Goal: Transaction & Acquisition: Subscribe to service/newsletter

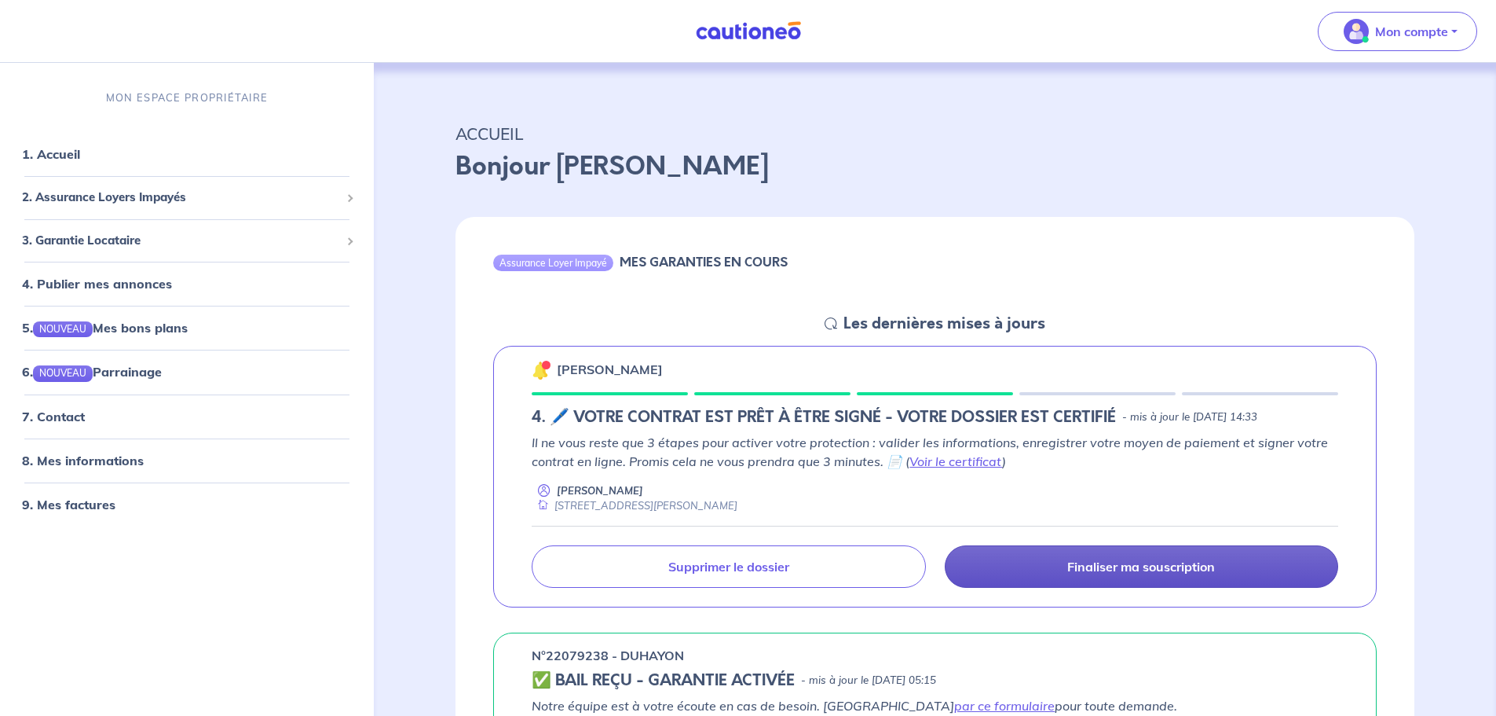
click at [1011, 573] on link "Finaliser ma souscription" at bounding box center [1142, 566] width 394 height 42
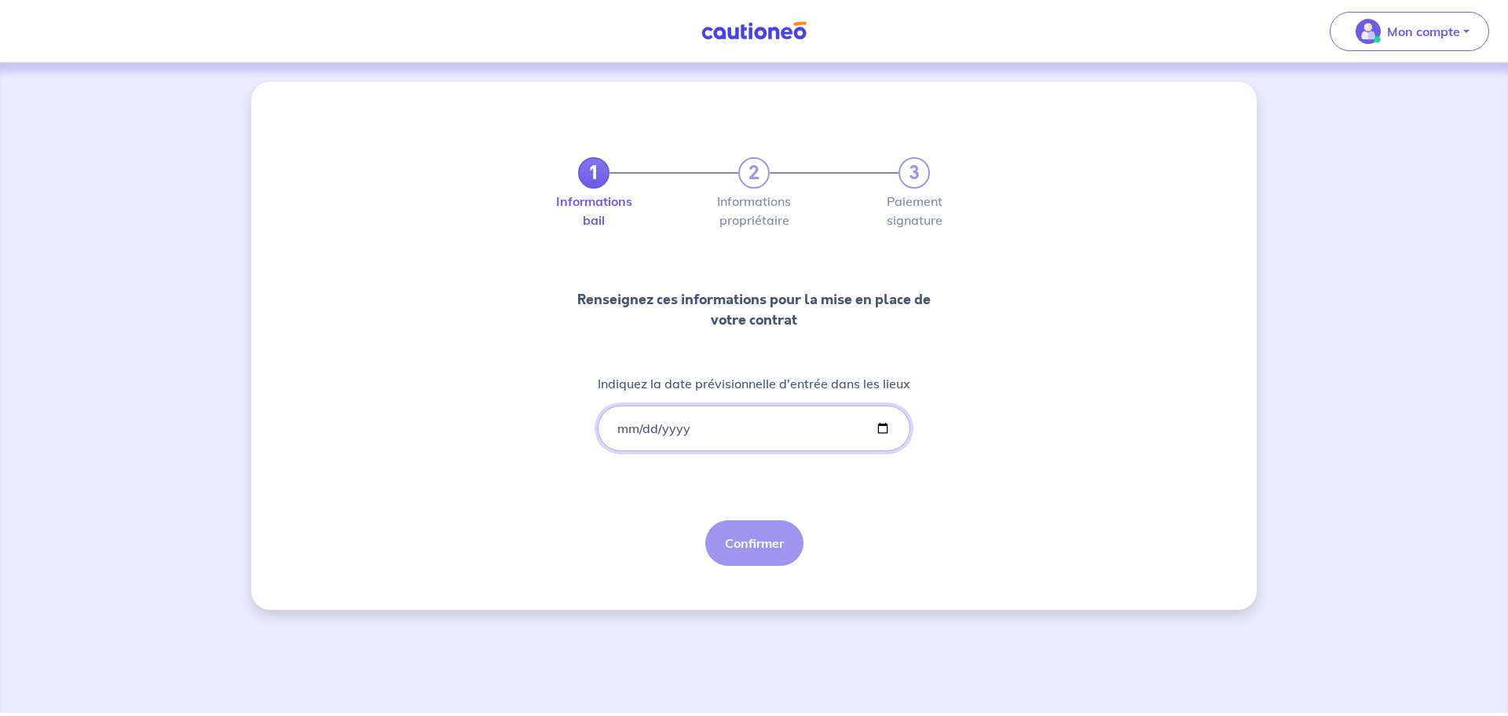
click at [844, 419] on input "Indiquez la date prévisionnelle d'entrée dans les lieux" at bounding box center [754, 428] width 313 height 46
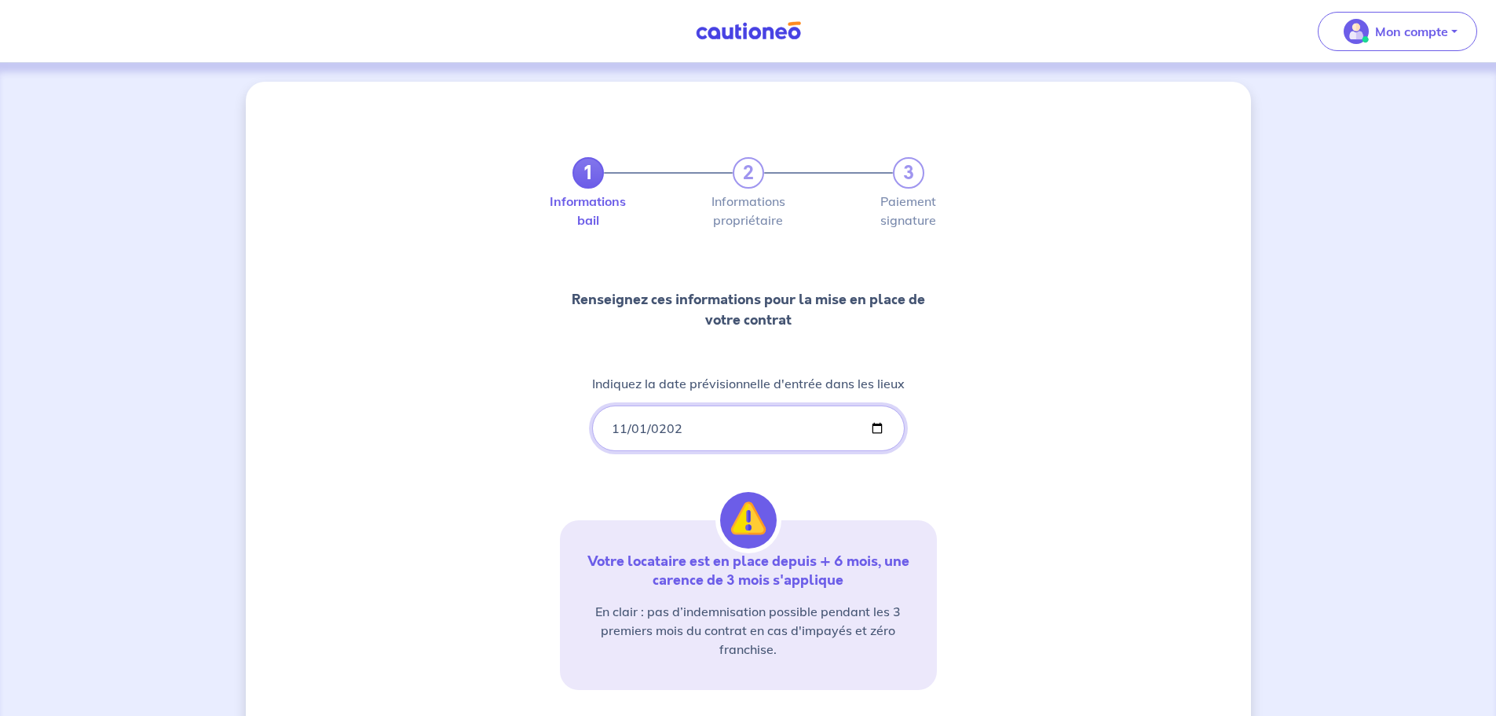
type input "[DATE]"
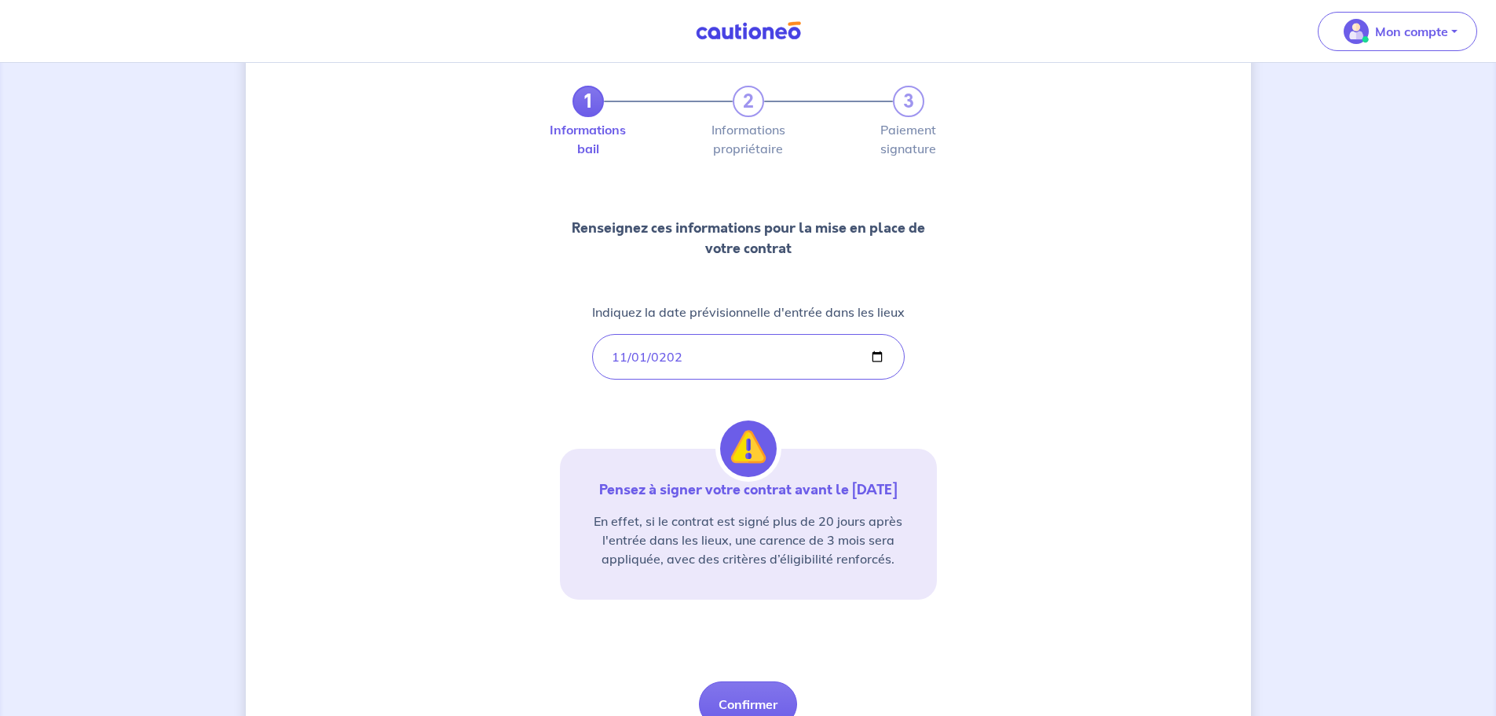
scroll to position [145, 0]
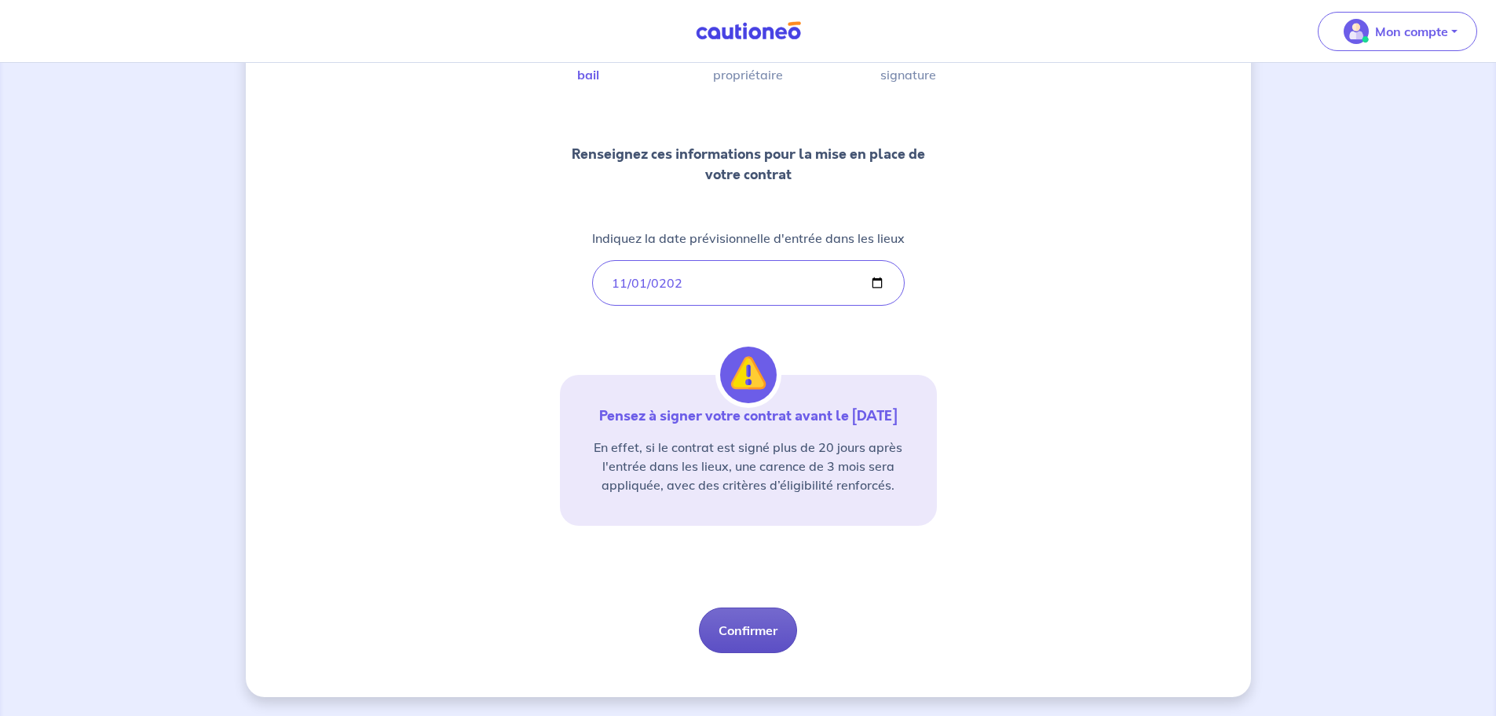
click at [782, 632] on button "Confirmer" at bounding box center [748, 630] width 98 height 46
select select "FR"
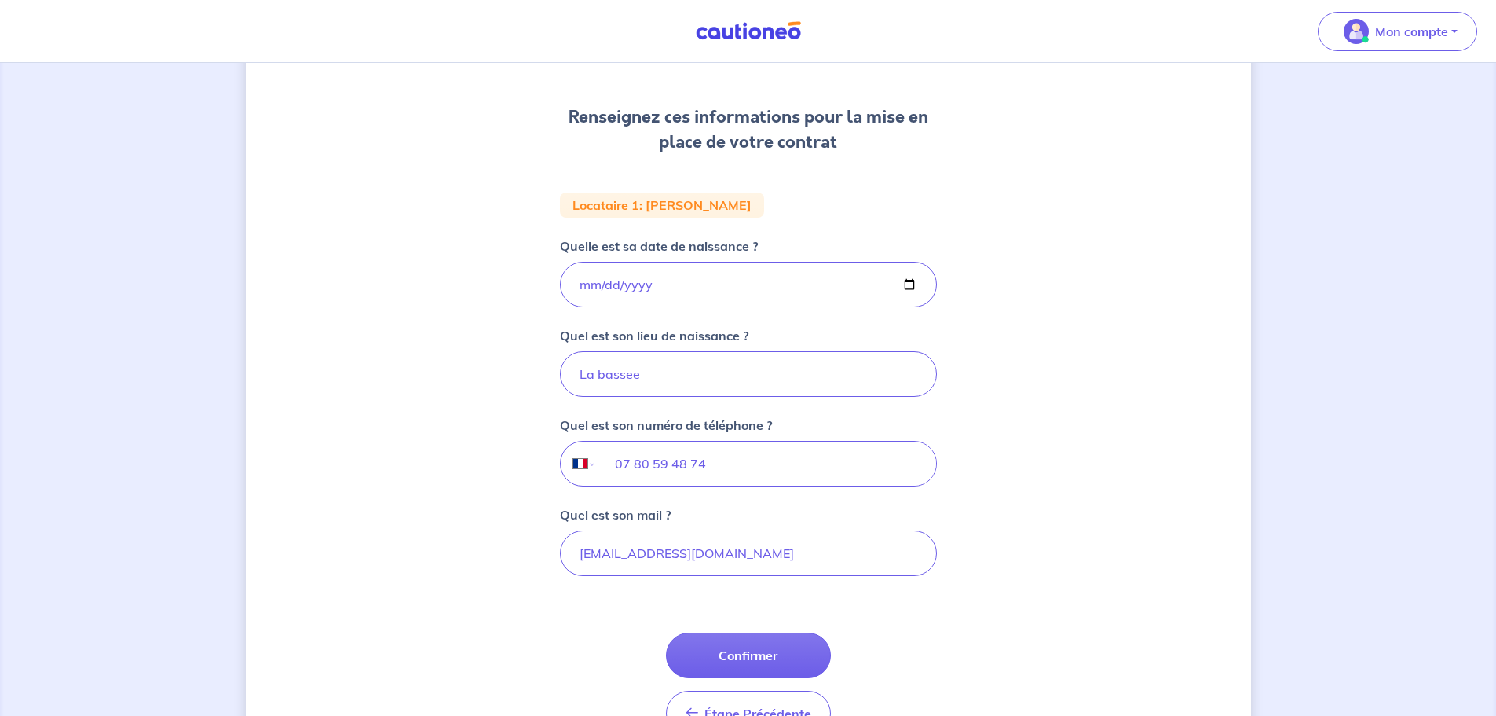
scroll to position [236, 0]
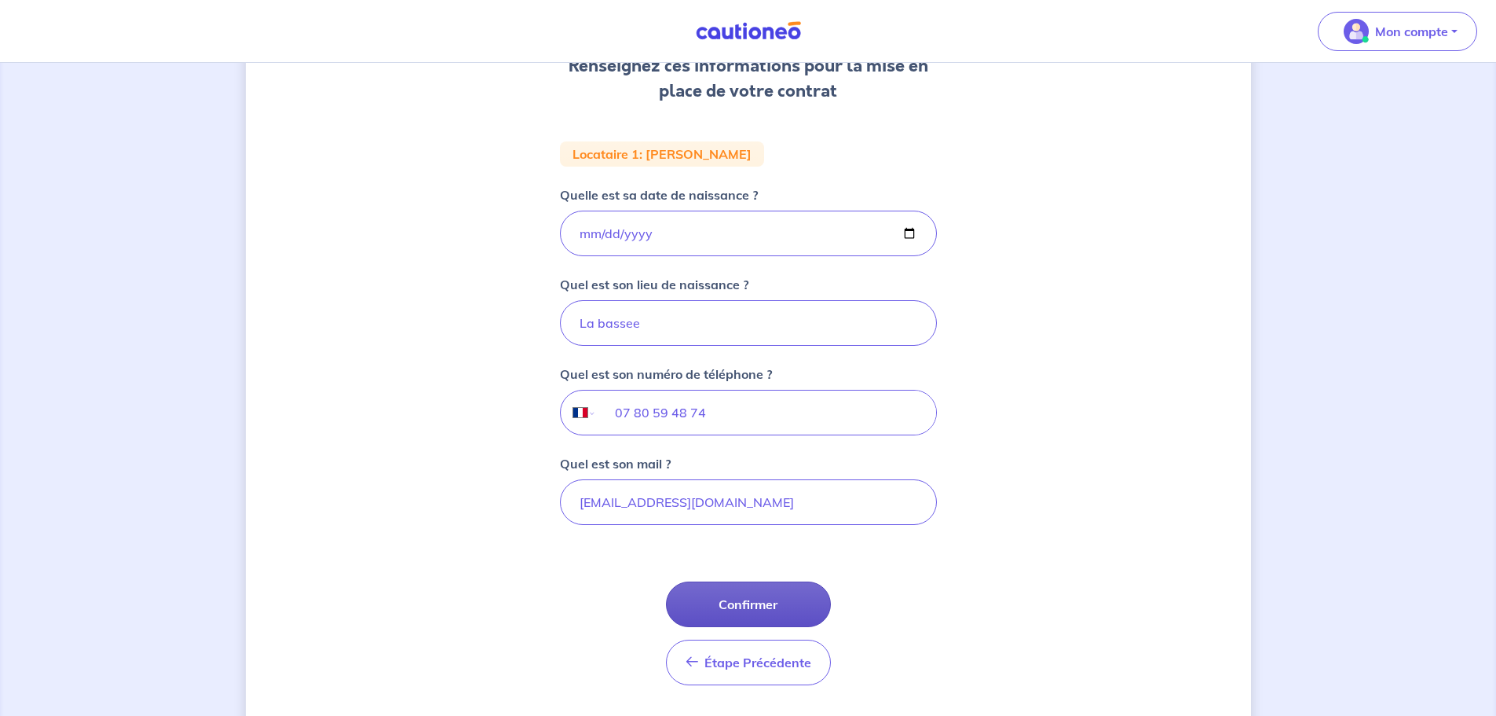
click at [746, 602] on button "Confirmer" at bounding box center [748, 604] width 165 height 46
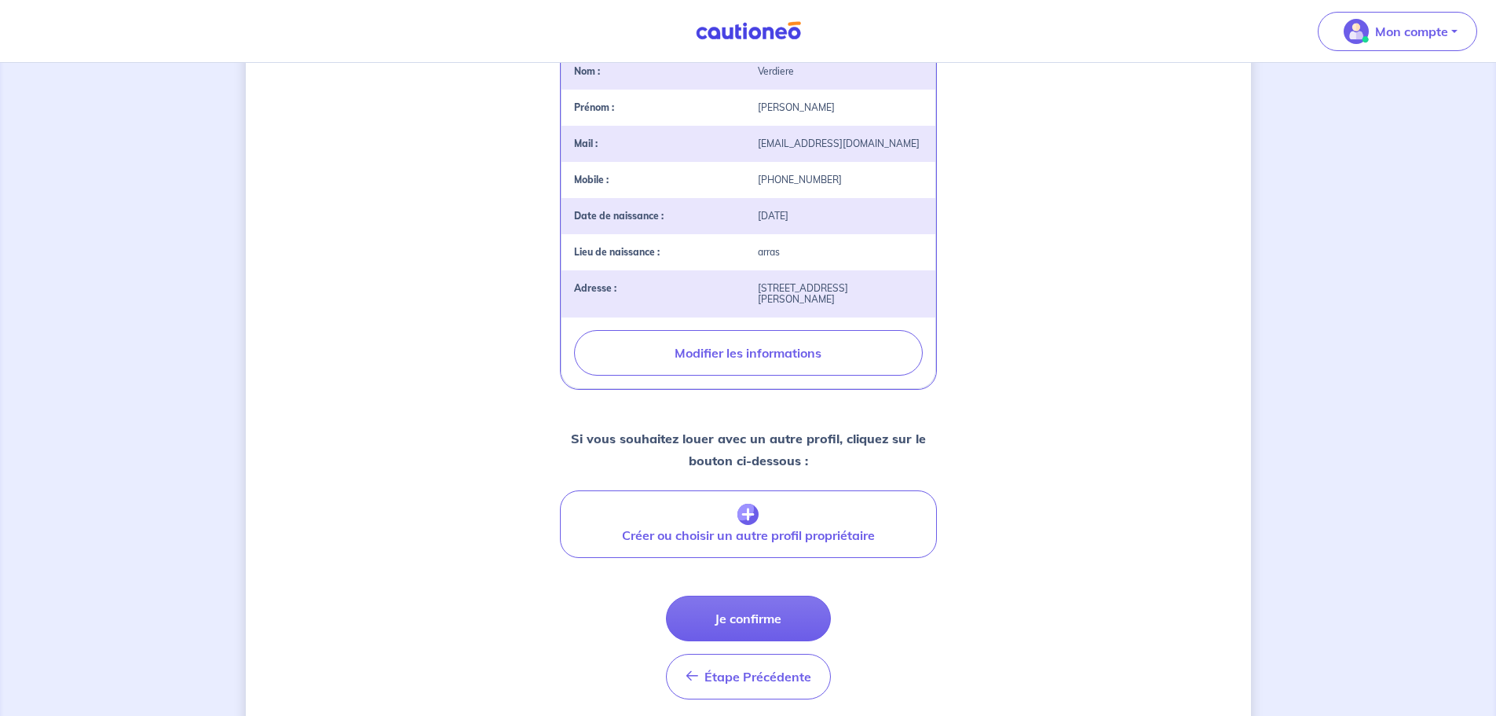
scroll to position [393, 0]
click at [769, 594] on button "Je confirme" at bounding box center [748, 617] width 165 height 46
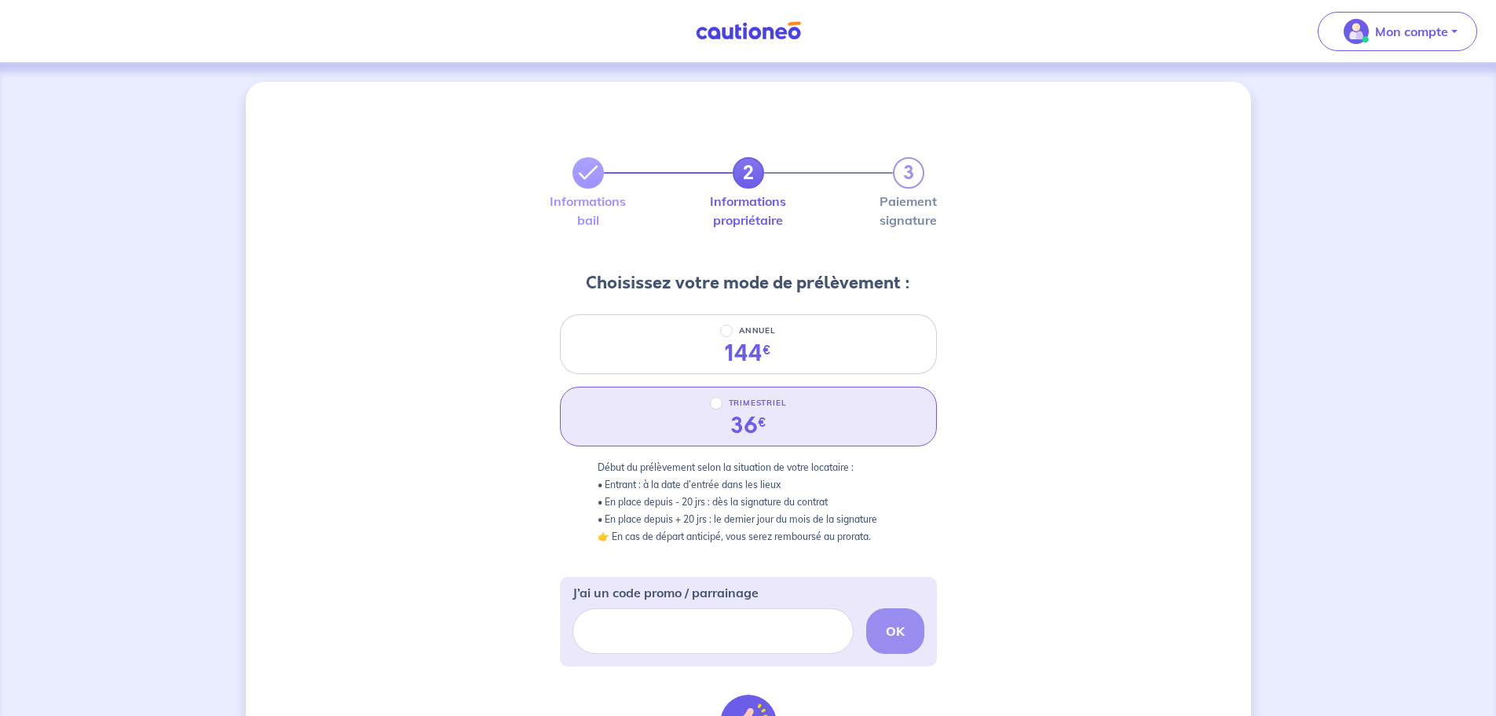
click at [712, 397] on div "TRIMESTRIEL" at bounding box center [748, 403] width 77 height 19
radio input "true"
click at [891, 632] on div "OK" at bounding box center [749, 631] width 352 height 46
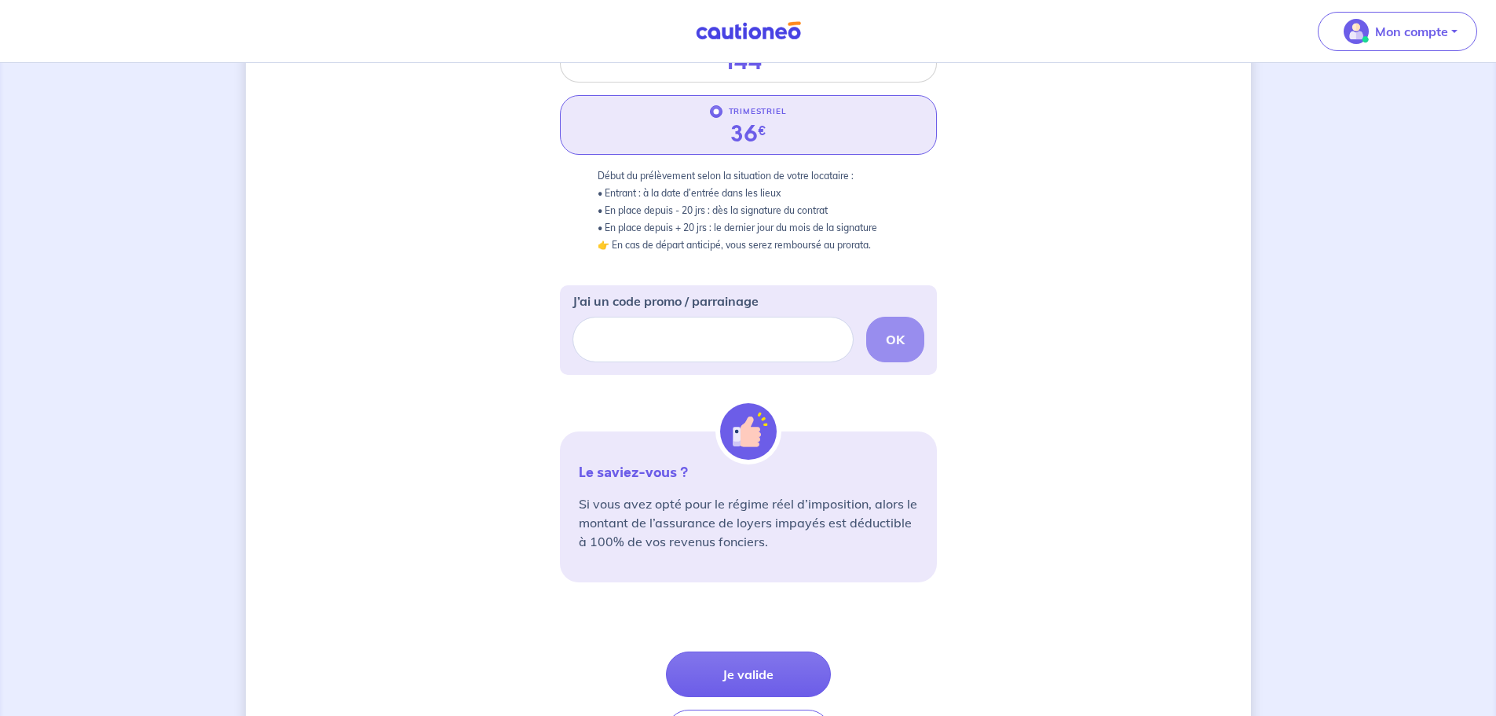
scroll to position [393, 0]
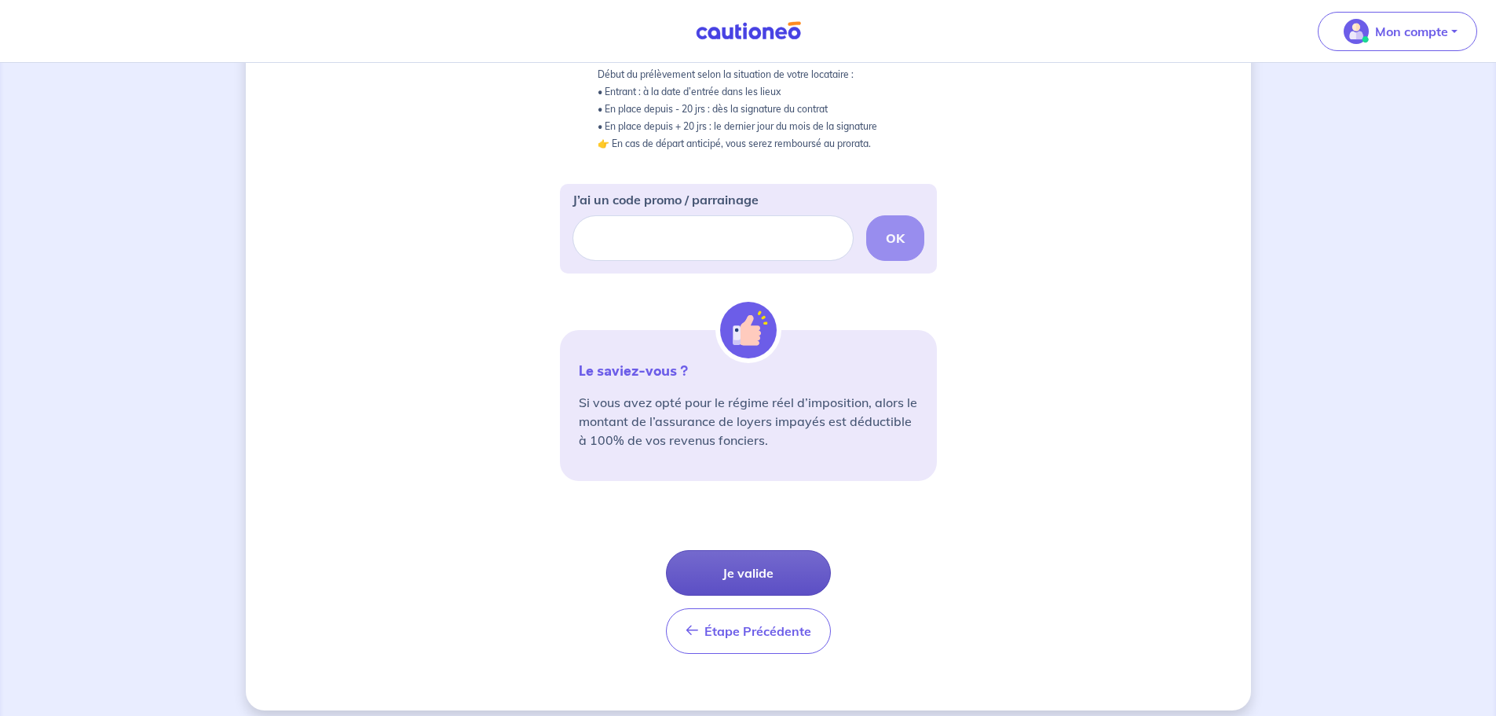
click at [785, 571] on button "Je valide" at bounding box center [748, 573] width 165 height 46
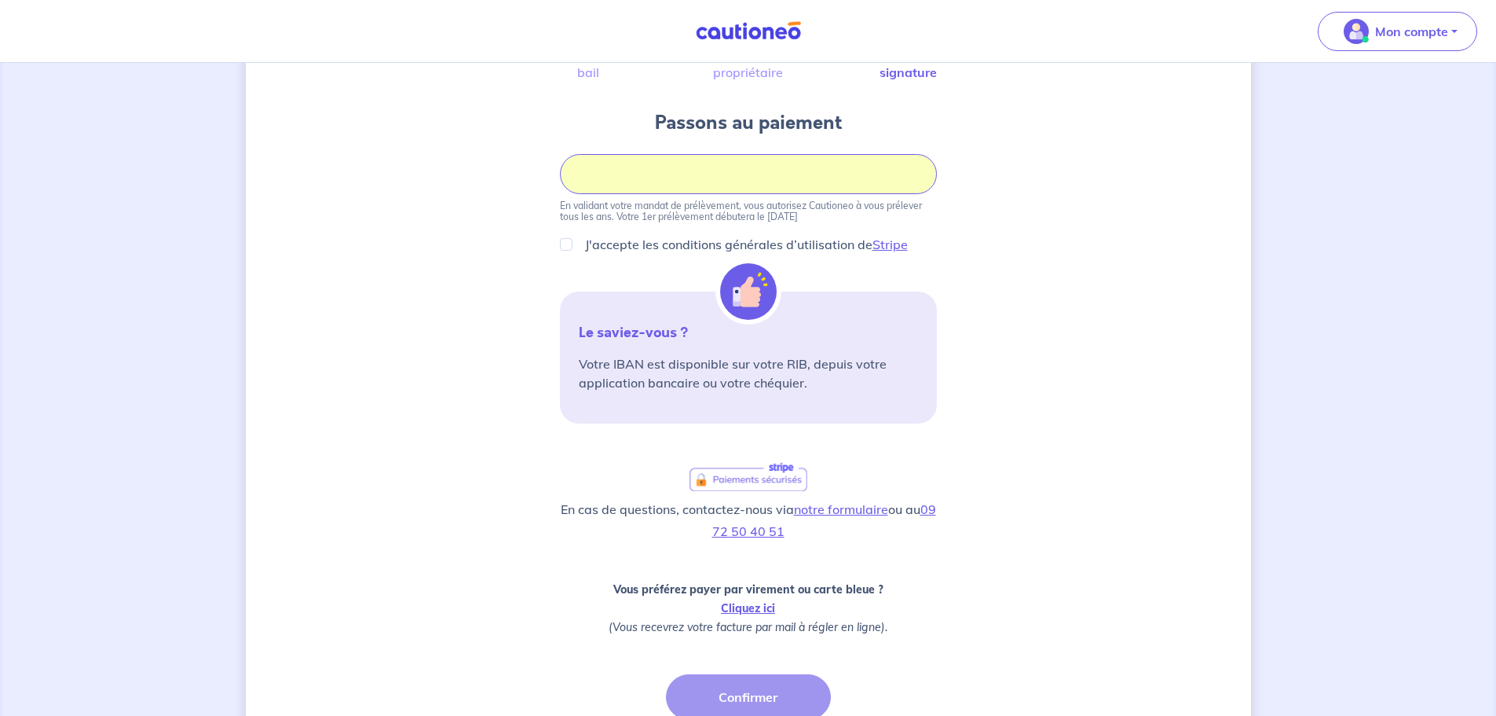
scroll to position [128, 0]
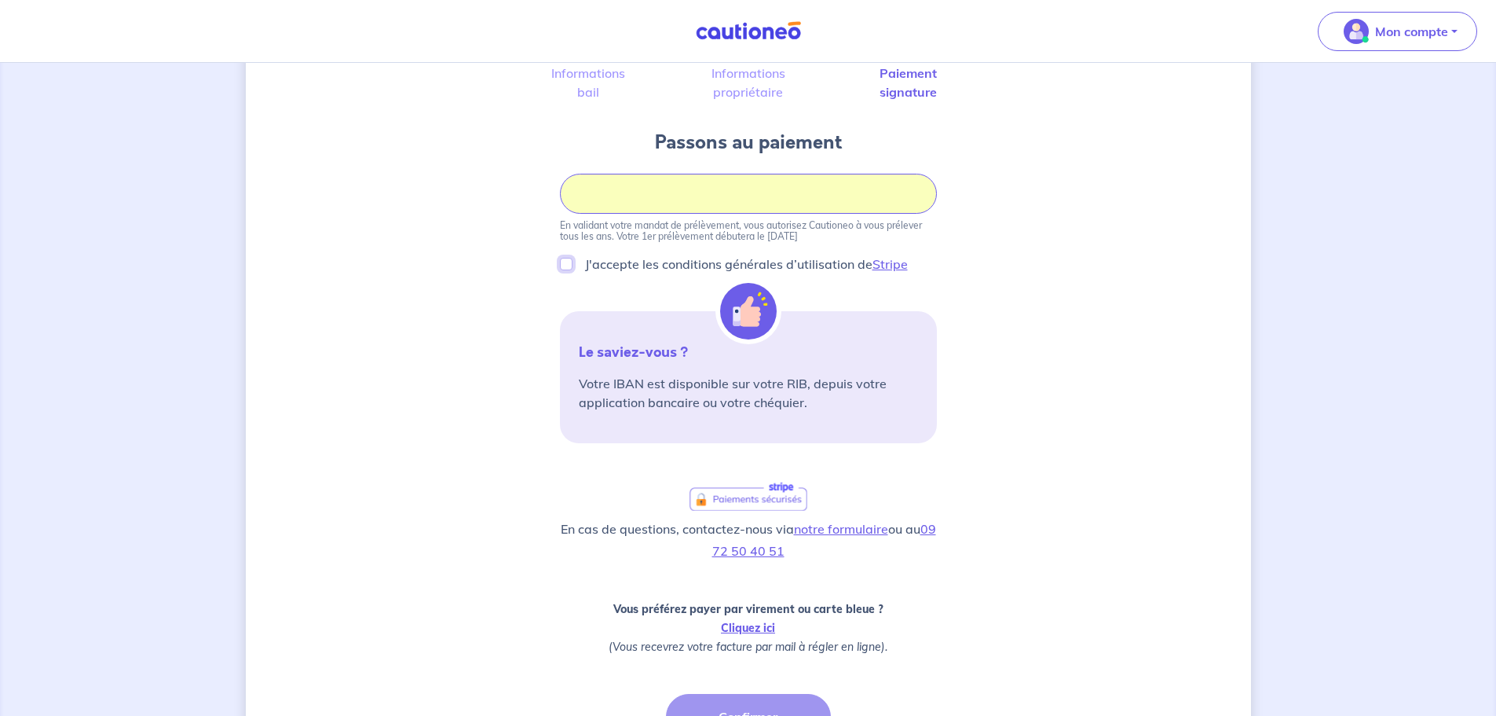
click at [563, 263] on input "J'accepte les conditions générales d’utilisation de Stripe" at bounding box center [566, 264] width 13 height 13
checkbox input "true"
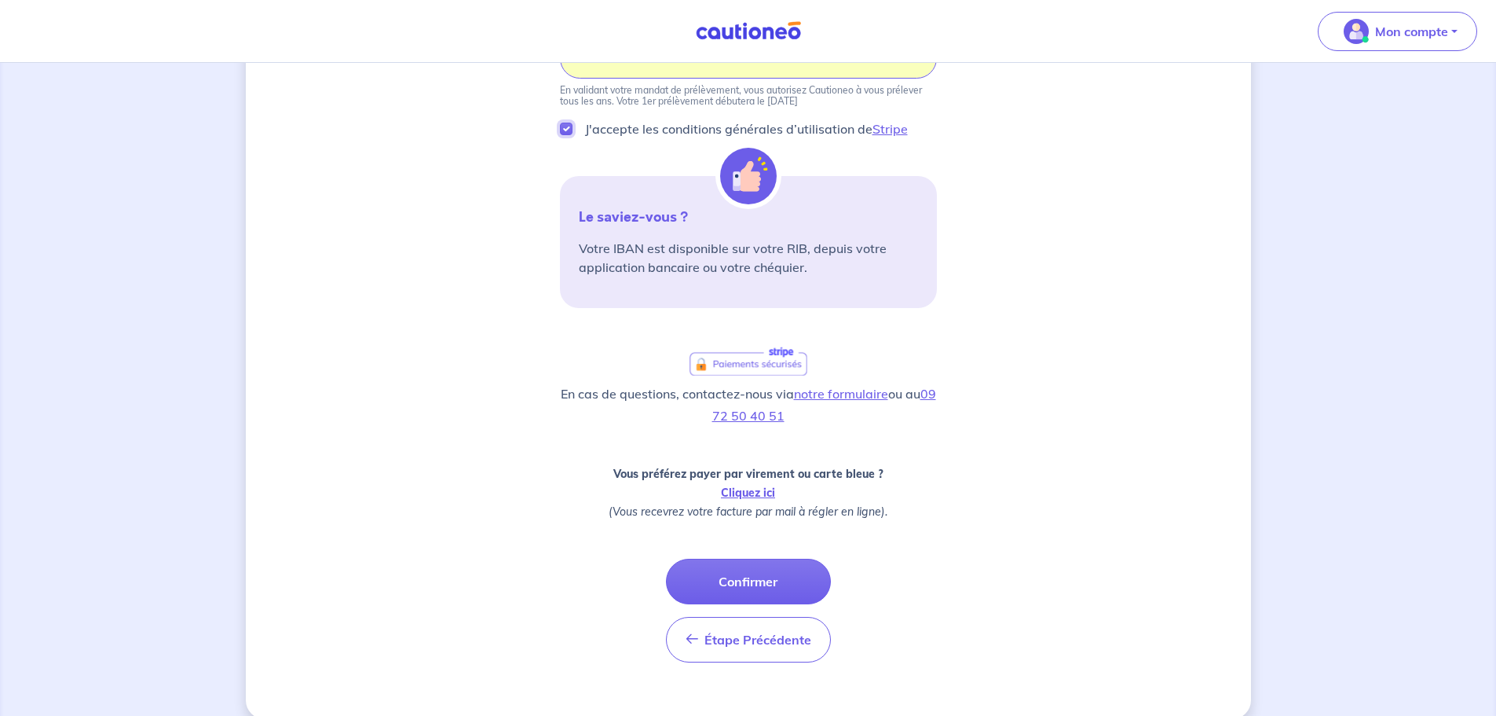
scroll to position [285, 0]
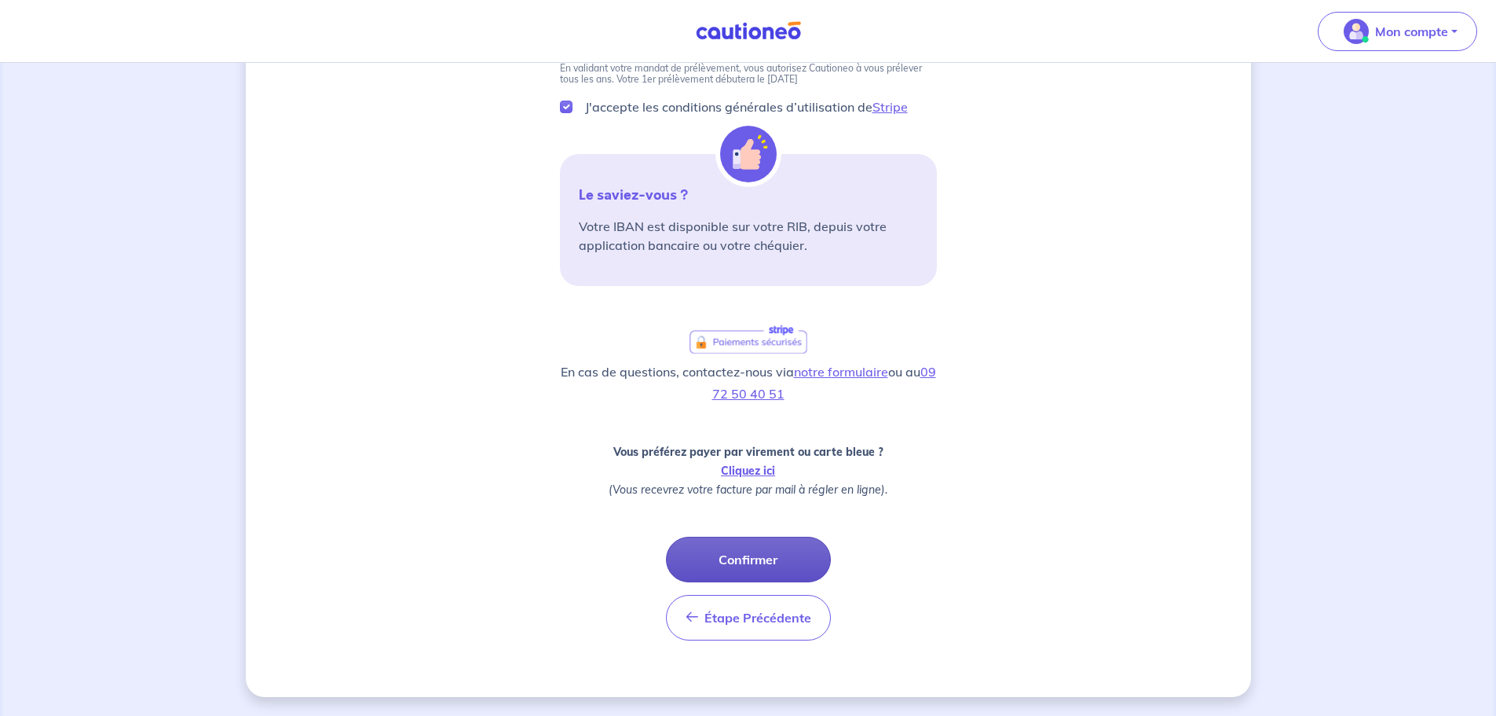
click at [773, 551] on button "Confirmer" at bounding box center [748, 559] width 165 height 46
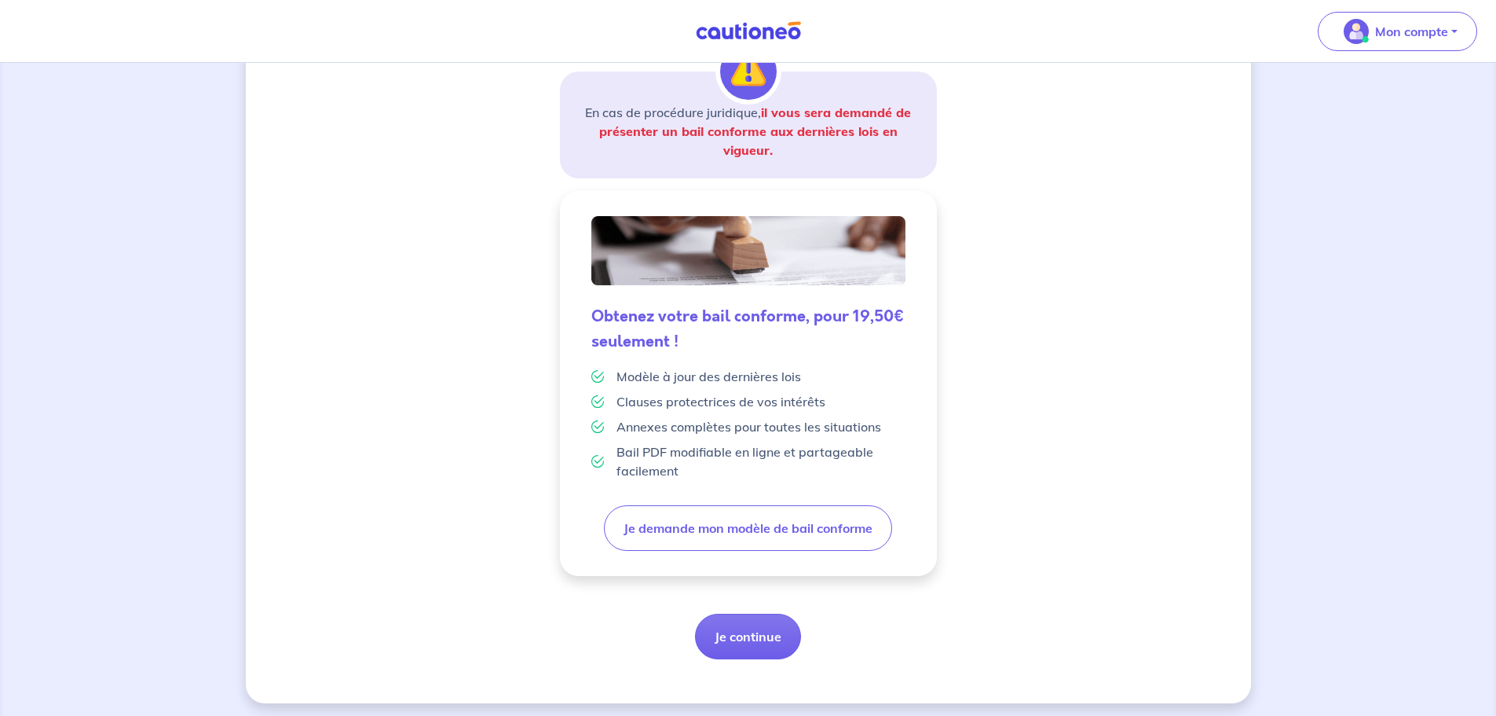
scroll to position [274, 0]
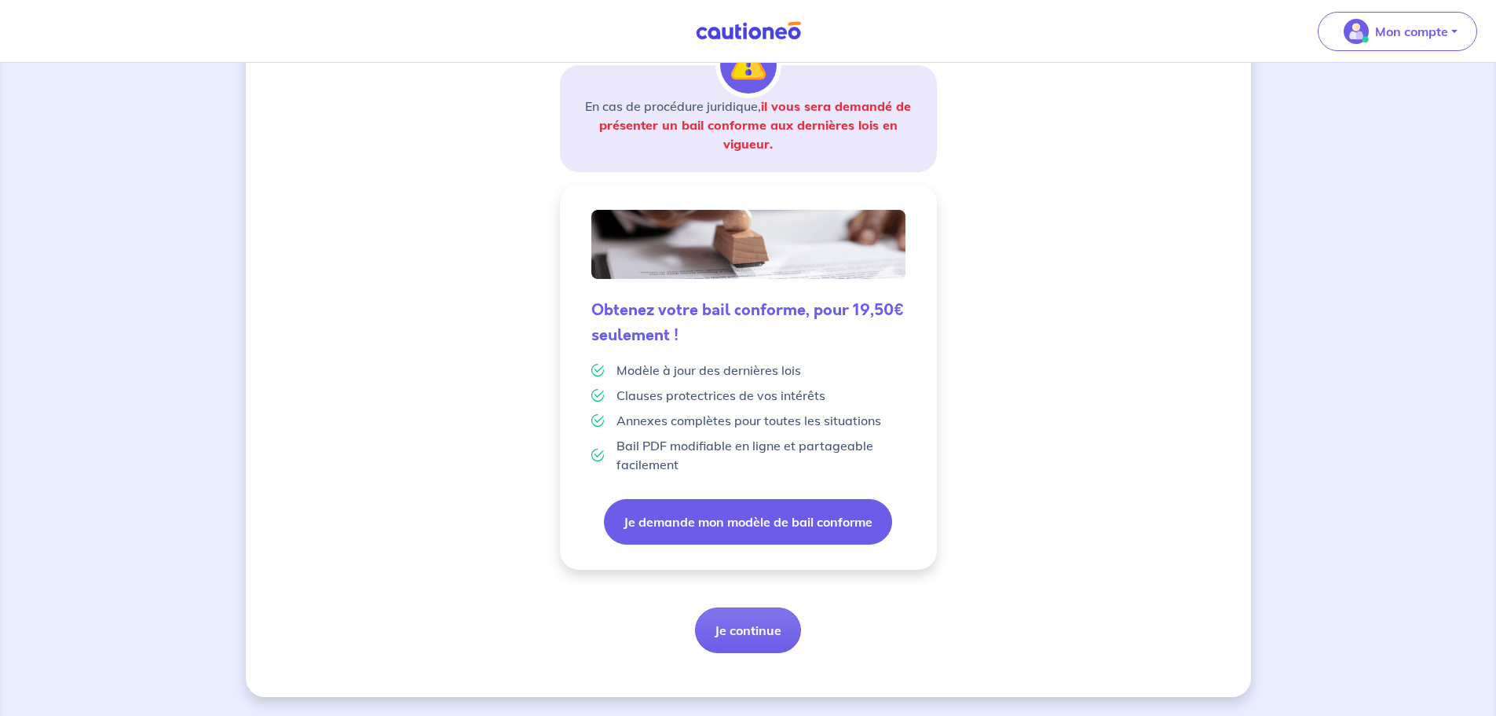
click at [819, 533] on button "Je demande mon modèle de bail conforme" at bounding box center [748, 522] width 288 height 46
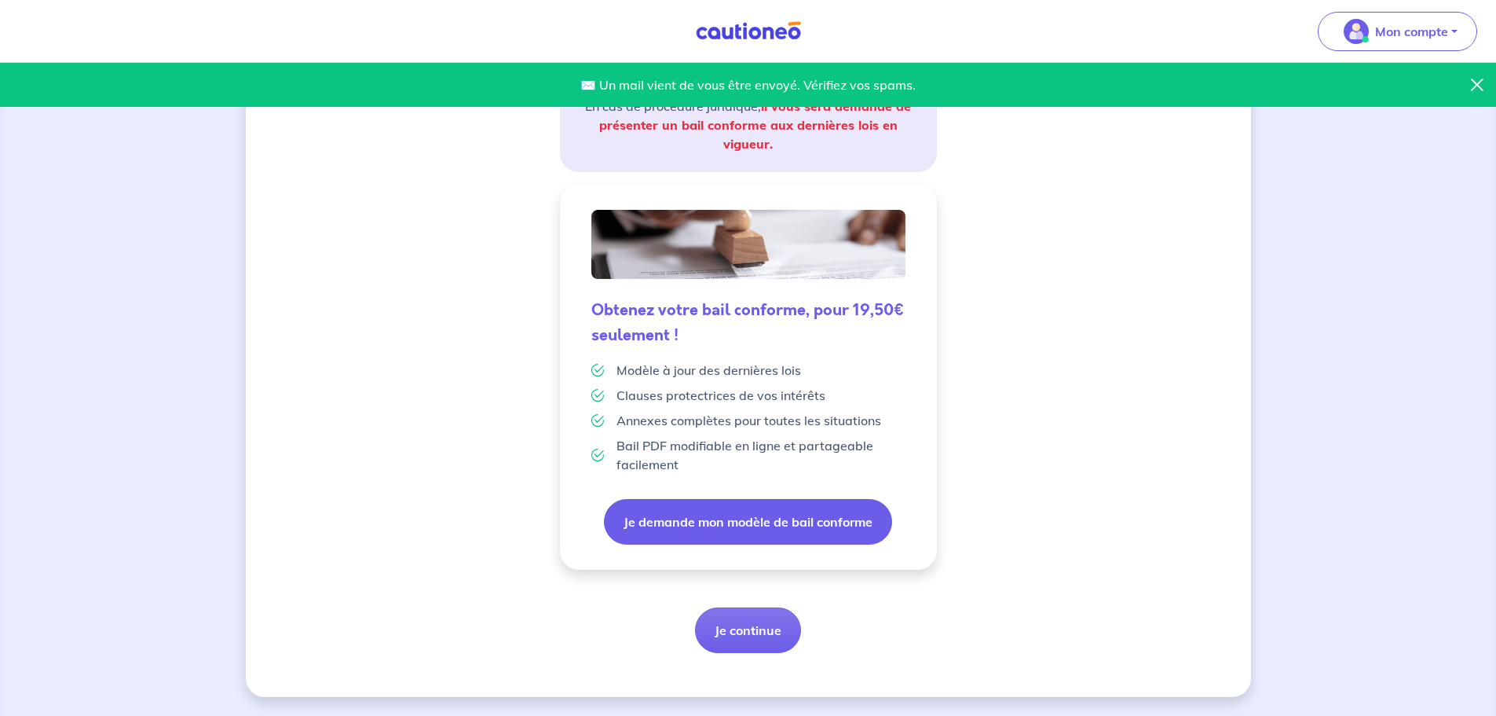
click at [683, 519] on button "Je demande mon modèle de bail conforme" at bounding box center [748, 522] width 288 height 46
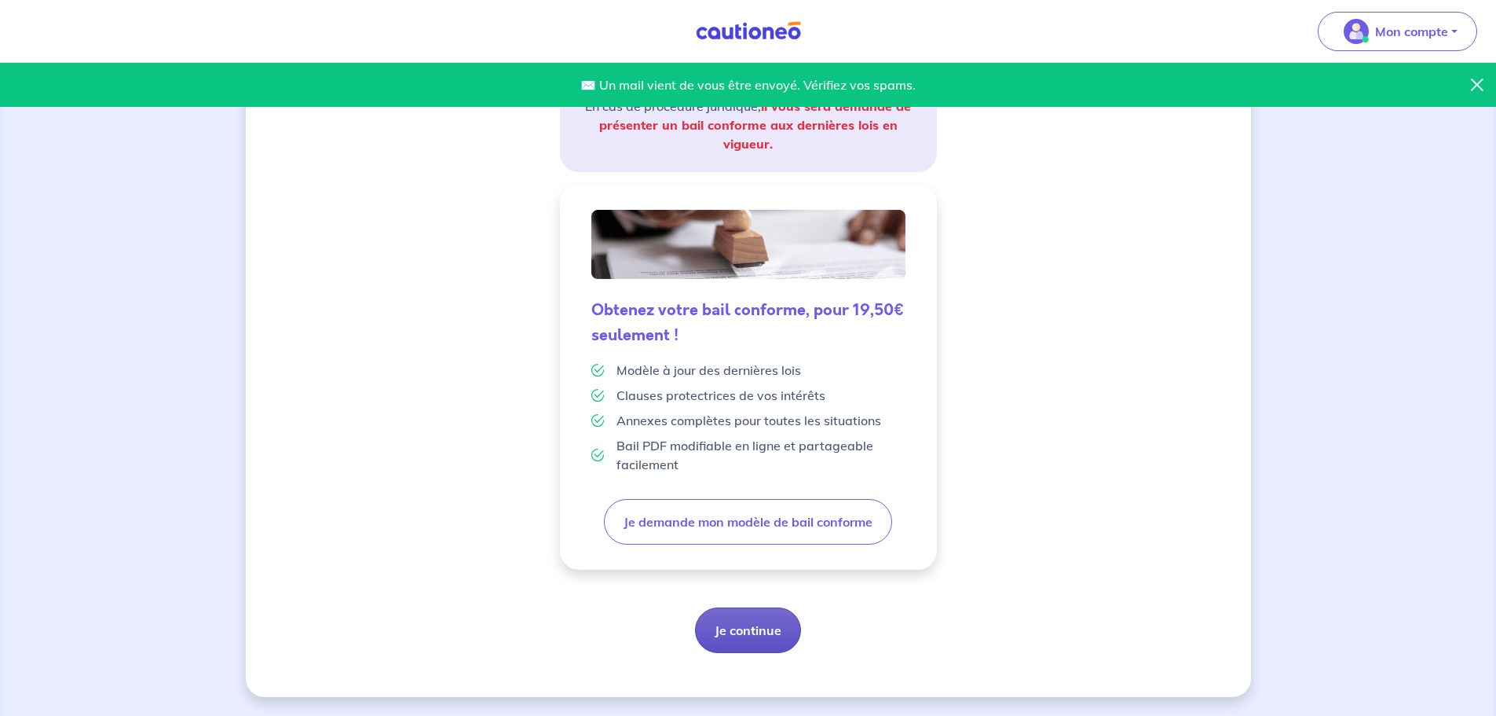
click at [731, 643] on button "Je continue" at bounding box center [748, 630] width 106 height 46
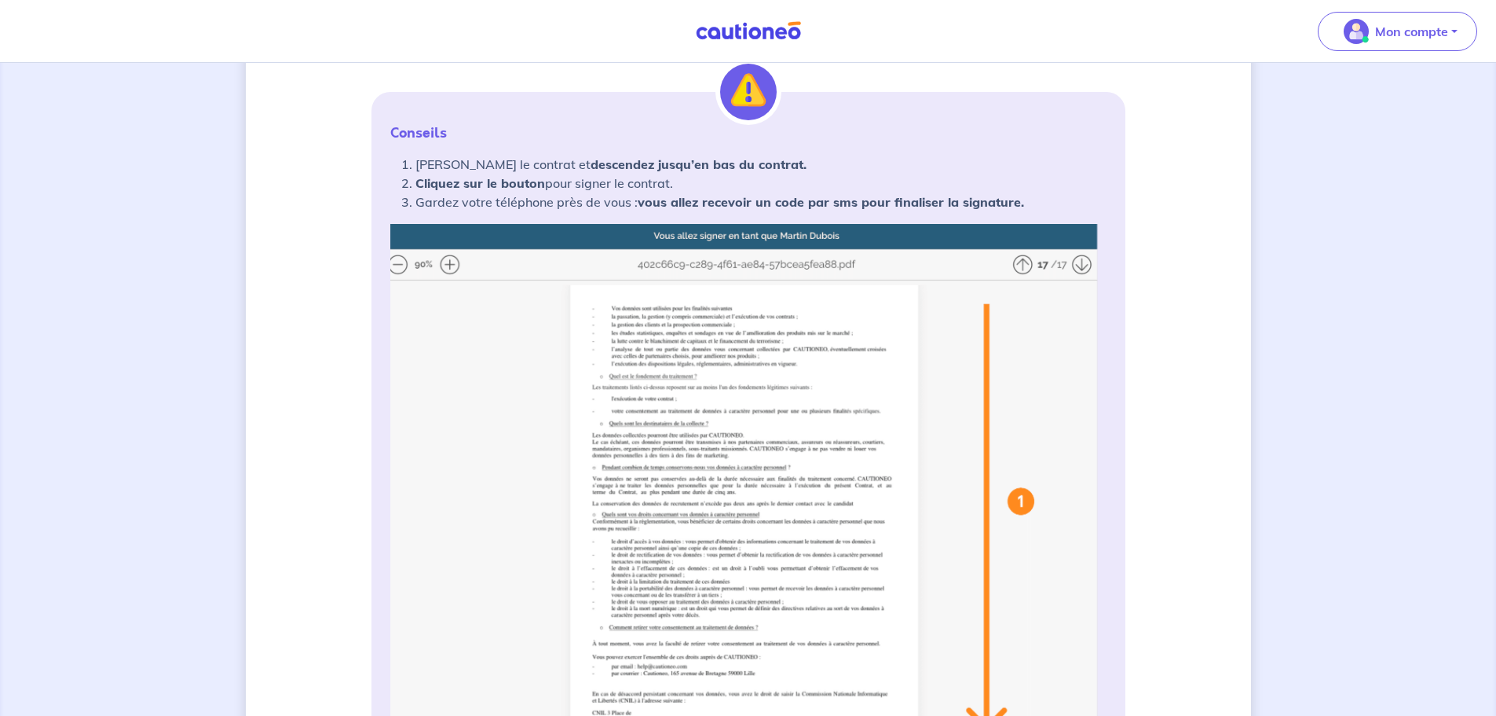
scroll to position [236, 0]
click at [444, 261] on img at bounding box center [748, 535] width 716 height 624
click at [459, 258] on img at bounding box center [748, 535] width 716 height 624
click at [448, 260] on img at bounding box center [748, 535] width 716 height 624
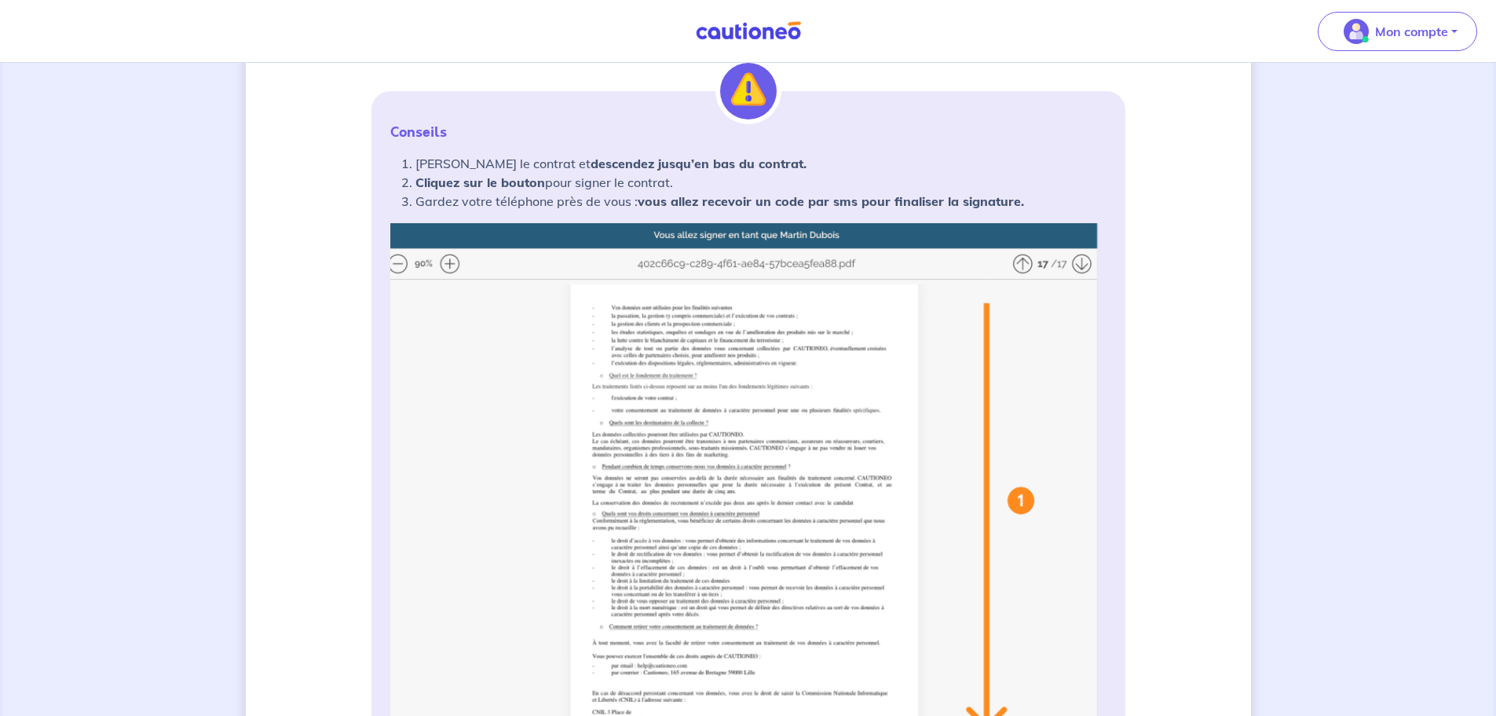
click at [727, 452] on img at bounding box center [748, 535] width 716 height 624
click at [745, 454] on img at bounding box center [748, 535] width 716 height 624
click at [1020, 502] on img at bounding box center [748, 535] width 716 height 624
click at [1016, 262] on img at bounding box center [748, 535] width 716 height 624
click at [1021, 261] on img at bounding box center [748, 535] width 716 height 624
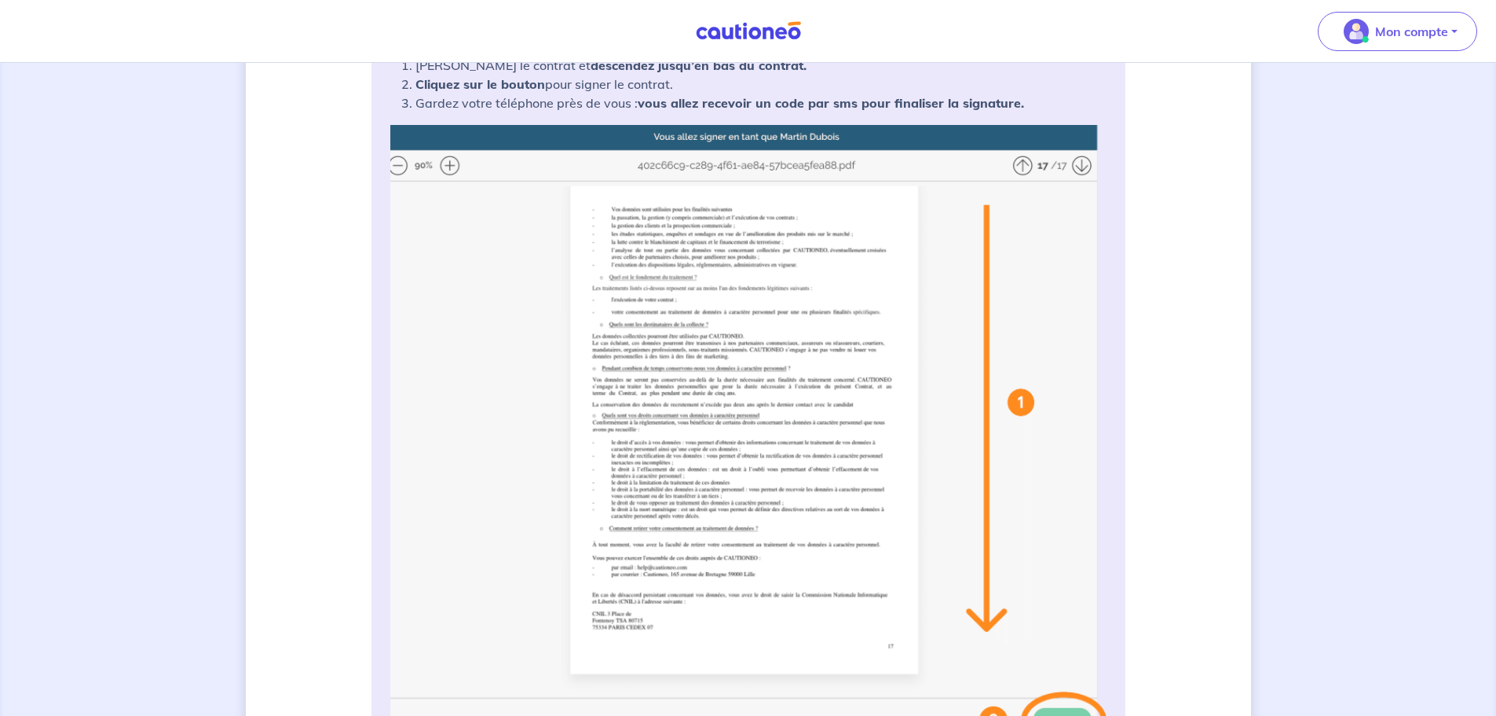
scroll to position [314, 0]
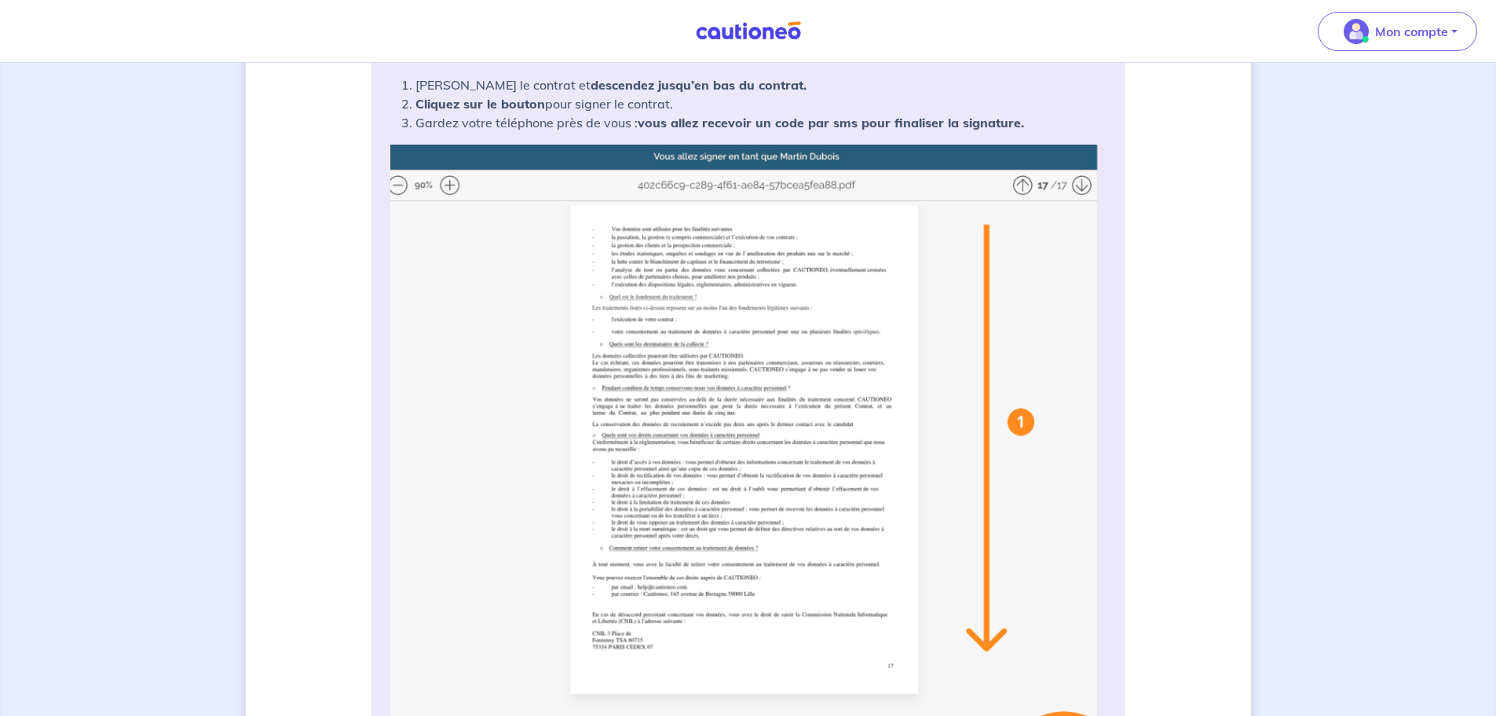
drag, startPoint x: 672, startPoint y: 389, endPoint x: 1017, endPoint y: 180, distance: 403.2
click at [1017, 180] on img at bounding box center [748, 457] width 716 height 624
click at [1023, 185] on img at bounding box center [748, 457] width 716 height 624
click at [1025, 185] on img at bounding box center [748, 457] width 716 height 624
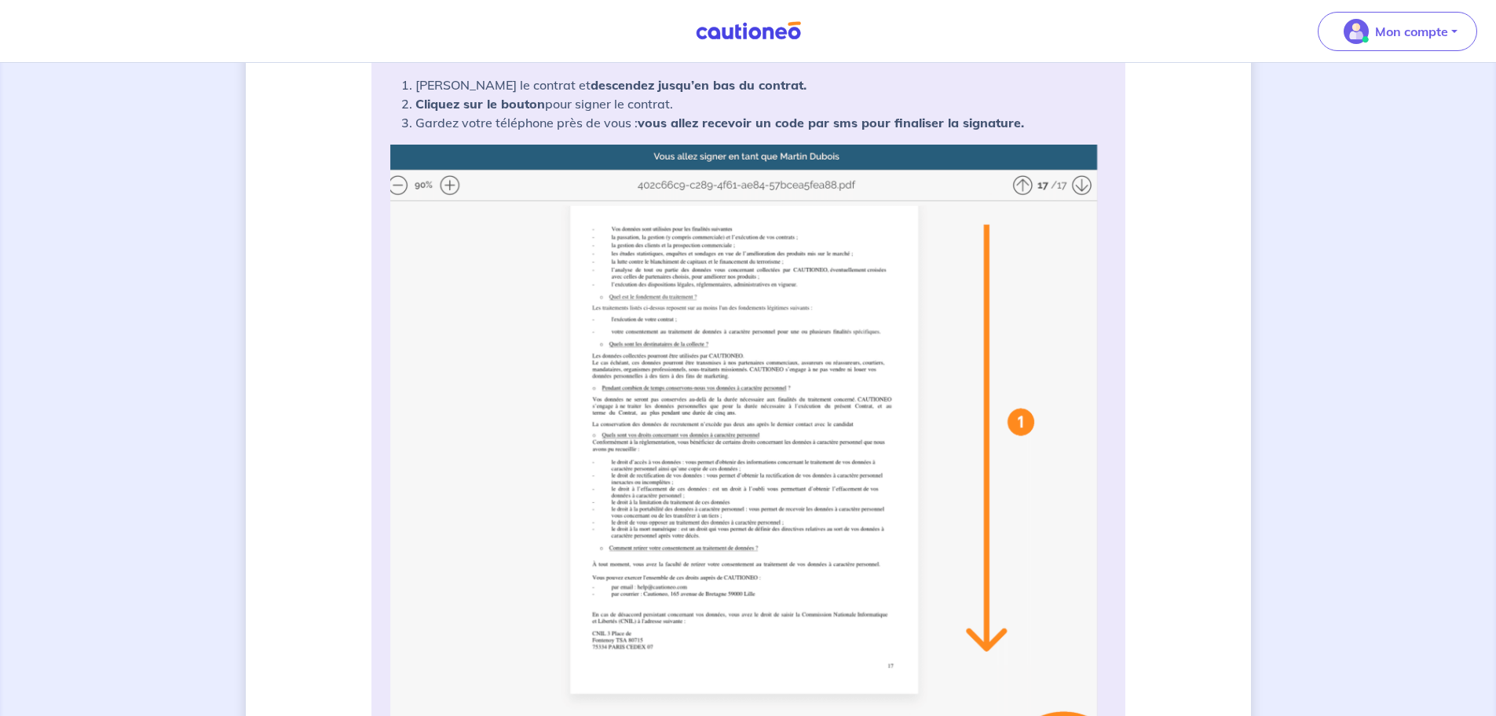
click at [1082, 188] on img at bounding box center [748, 457] width 716 height 624
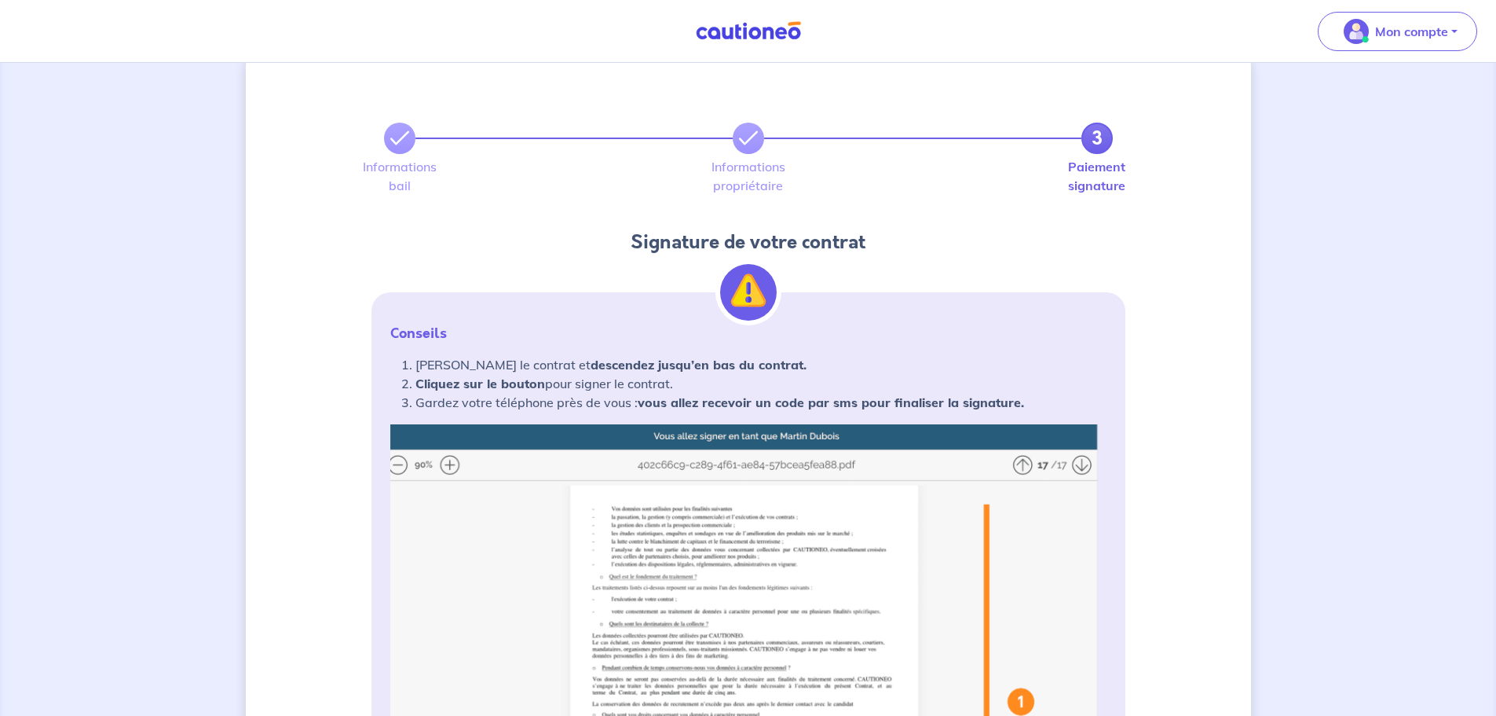
scroll to position [0, 0]
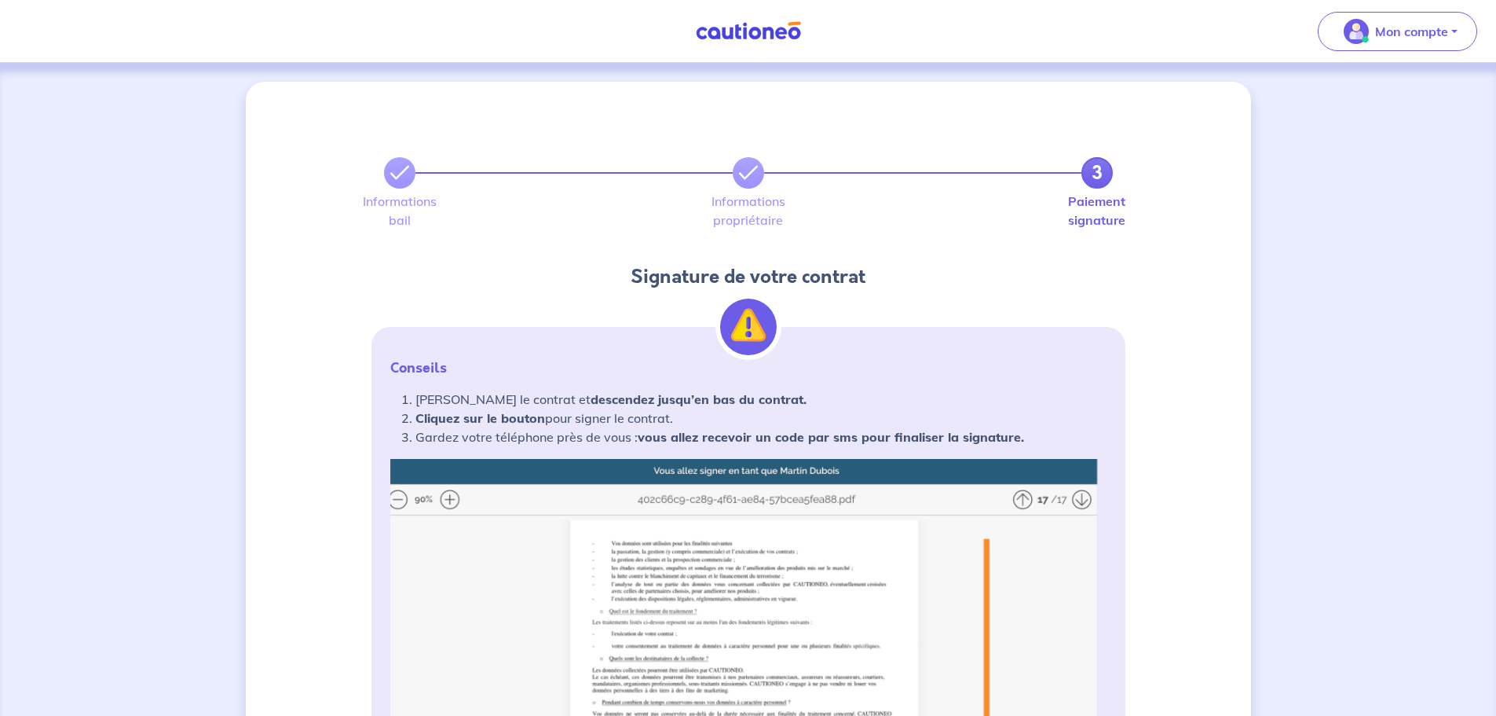
click at [826, 270] on h4 "Signature de votre contrat" at bounding box center [749, 276] width 754 height 25
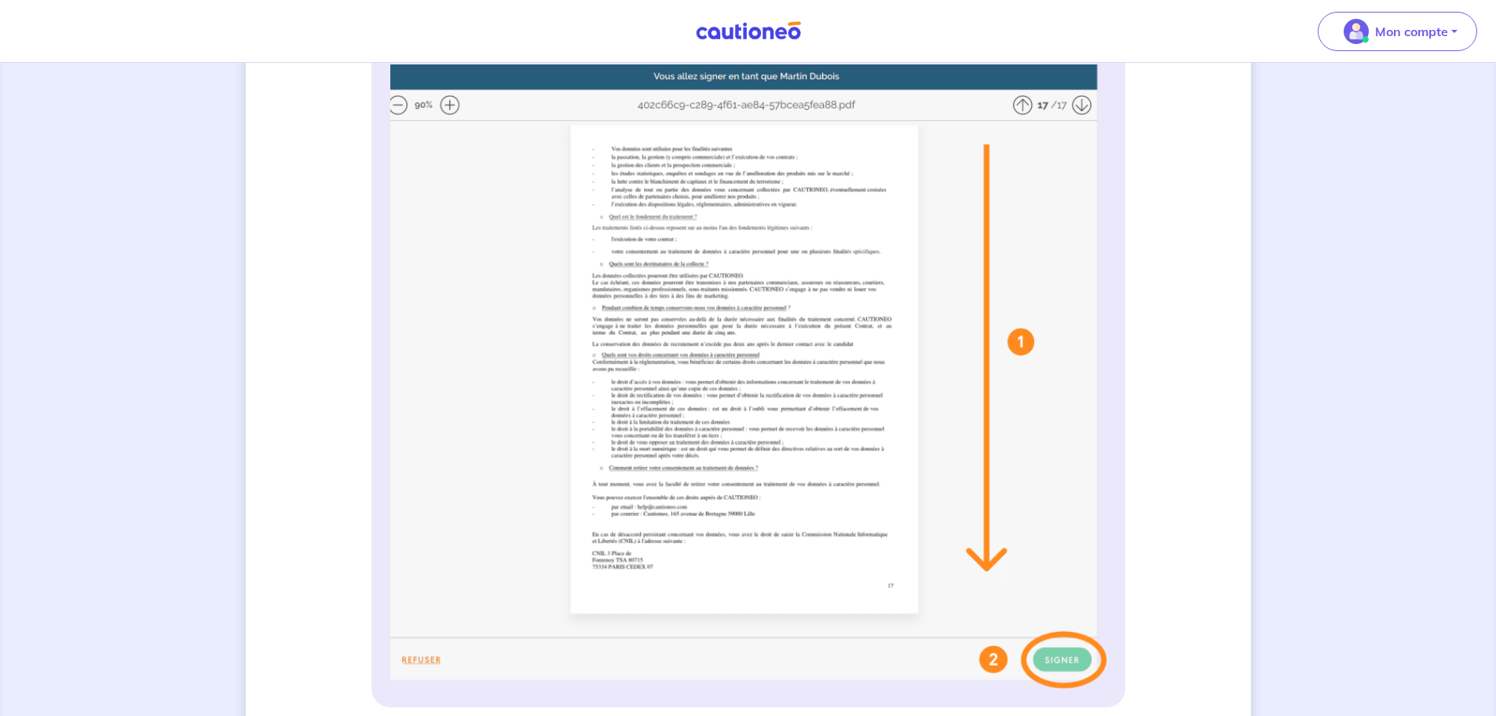
scroll to position [393, 0]
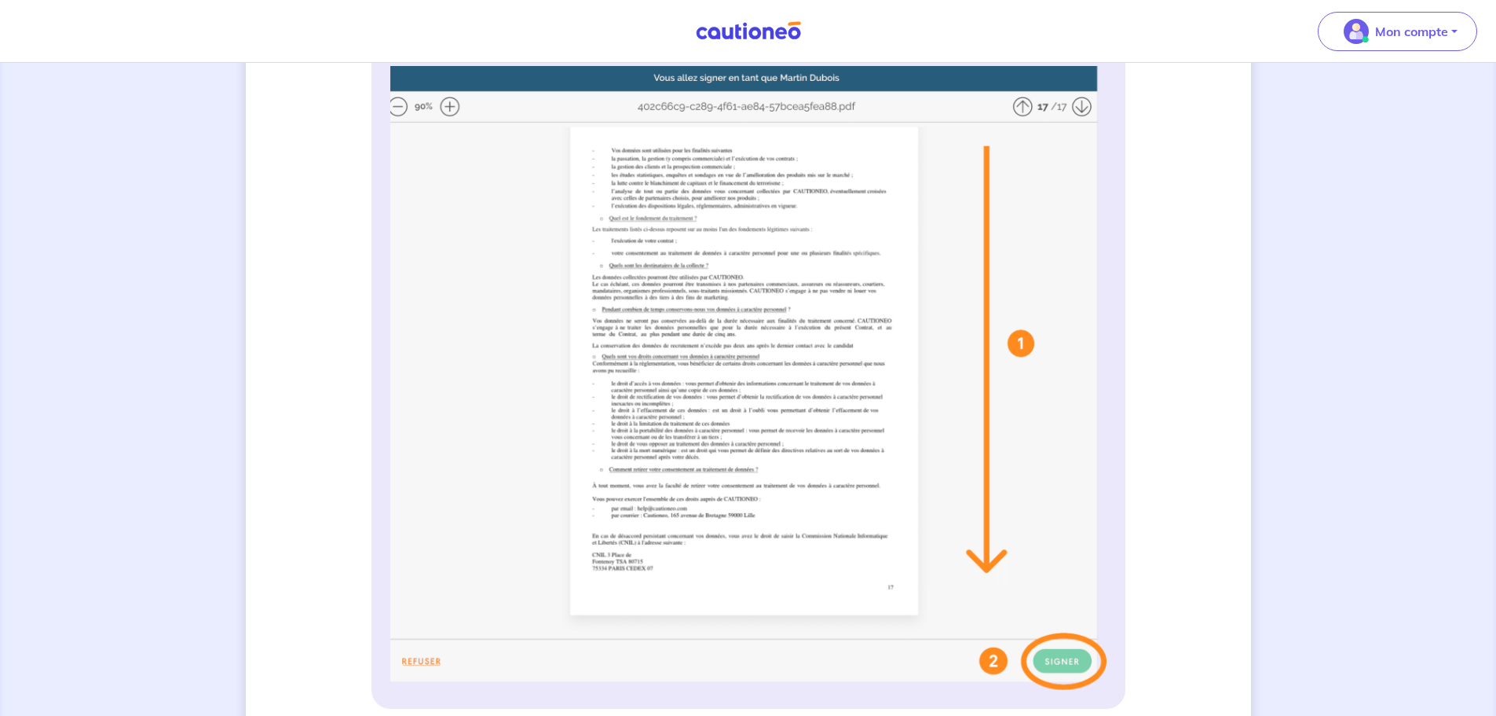
click at [655, 434] on img at bounding box center [748, 378] width 716 height 624
click at [480, 347] on img at bounding box center [748, 378] width 716 height 624
click at [454, 112] on img at bounding box center [748, 378] width 716 height 624
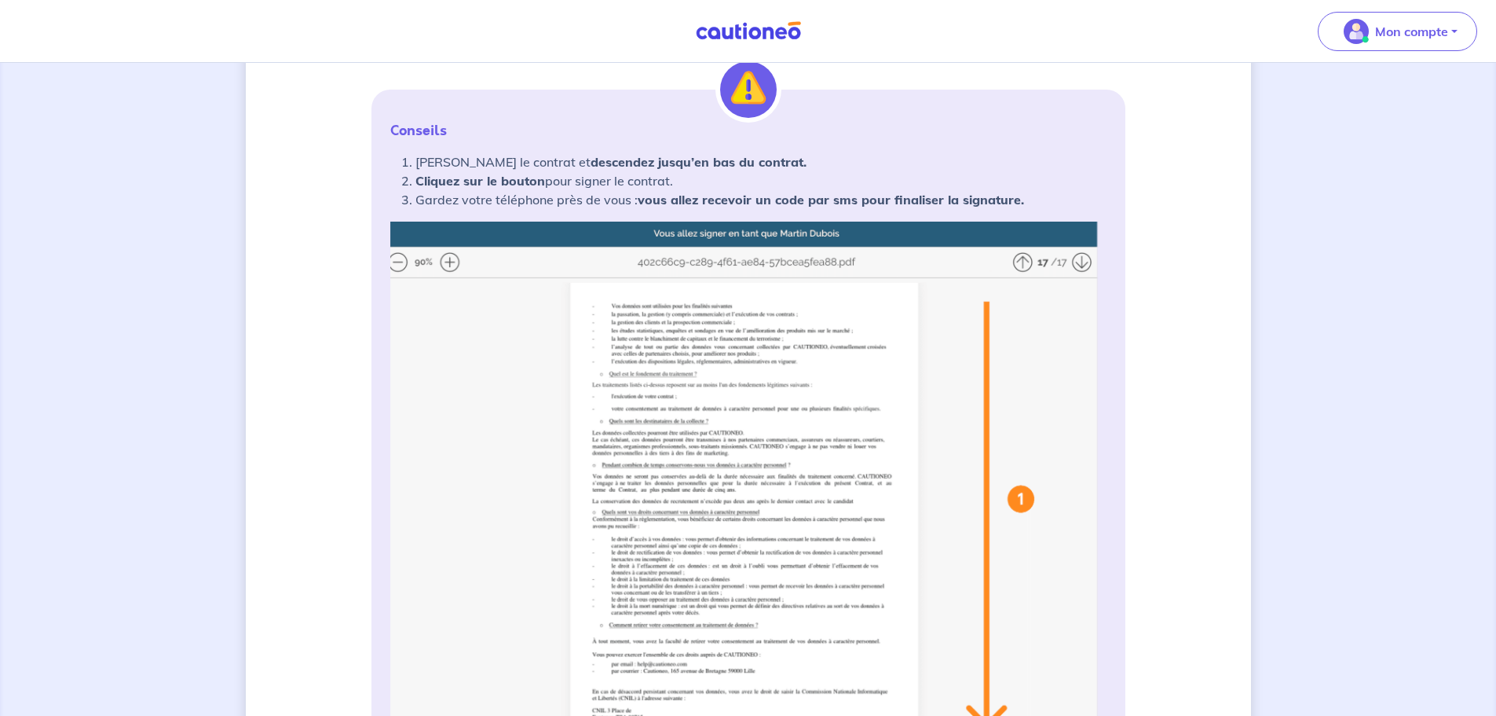
scroll to position [236, 0]
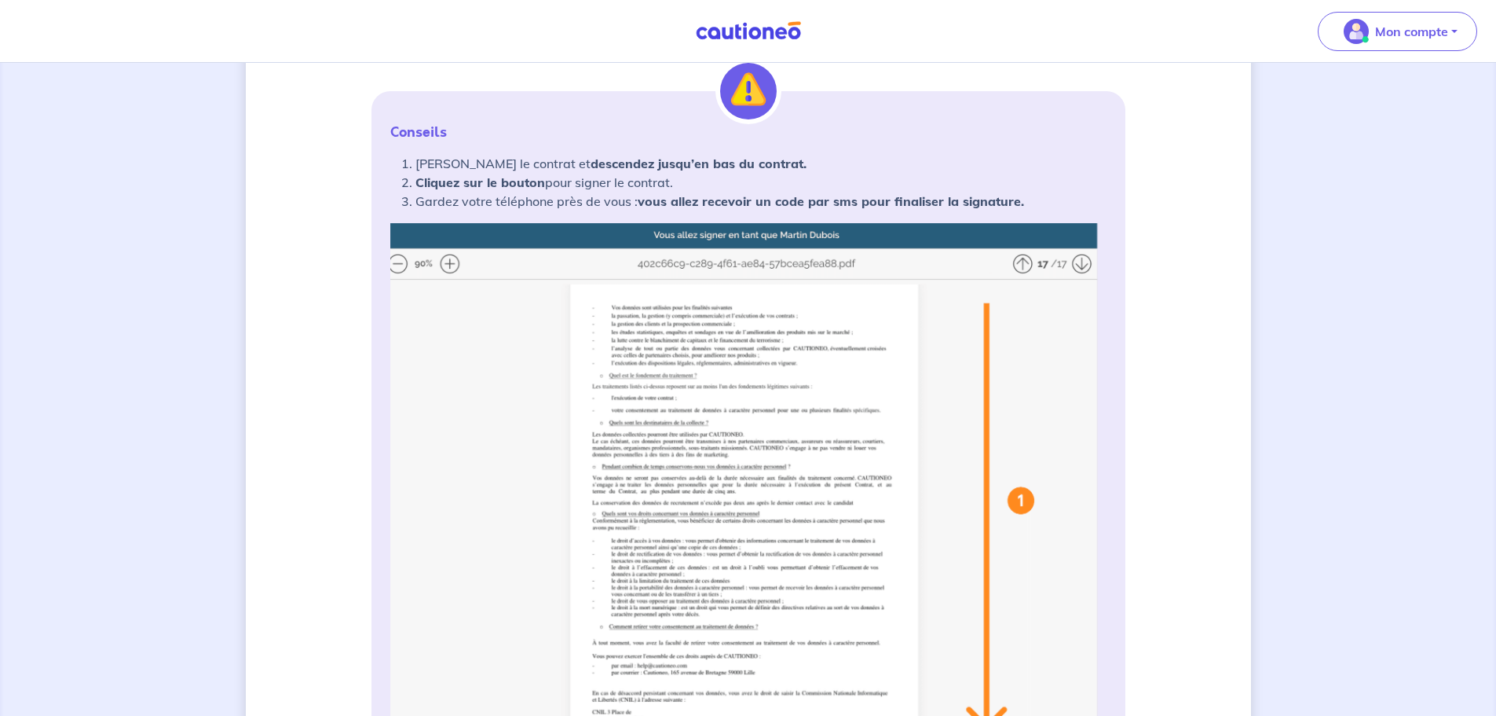
click at [721, 234] on img at bounding box center [748, 535] width 716 height 624
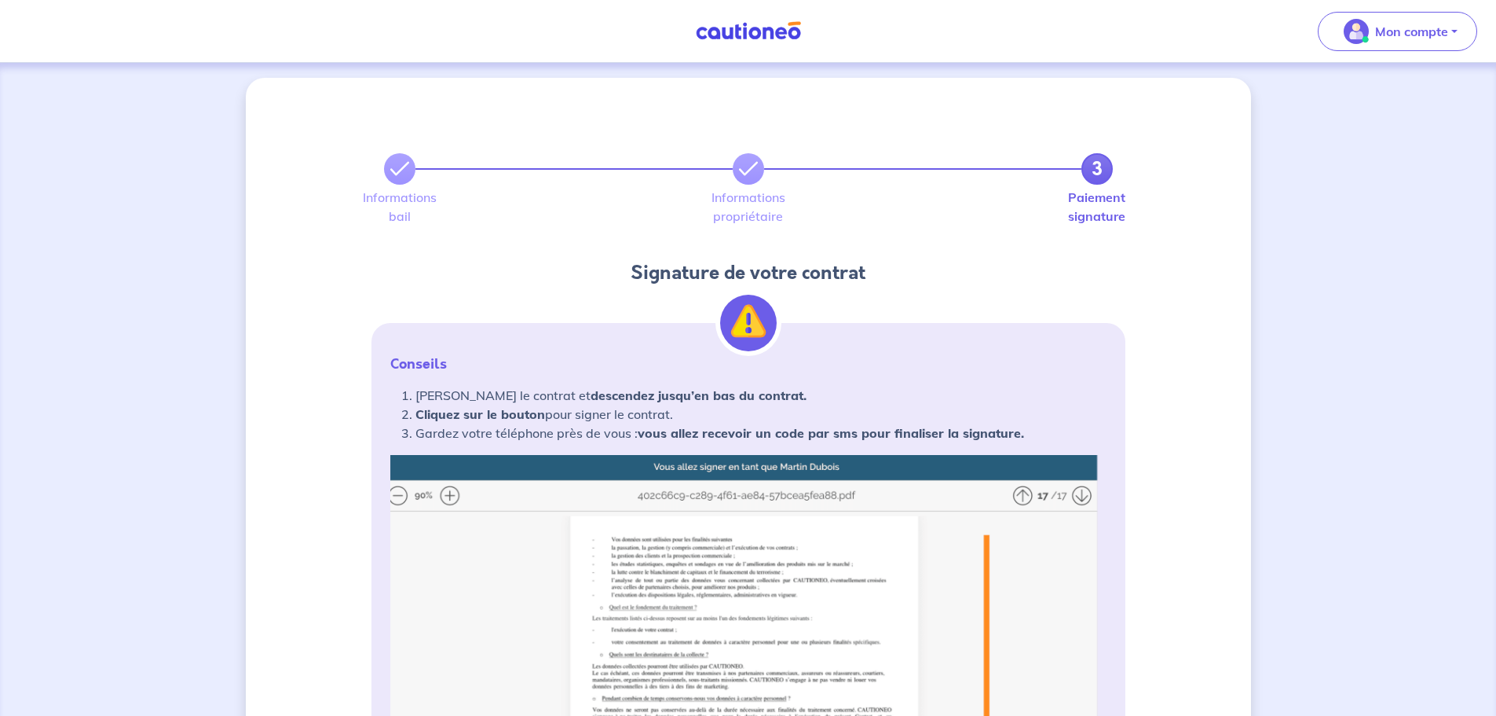
scroll to position [0, 0]
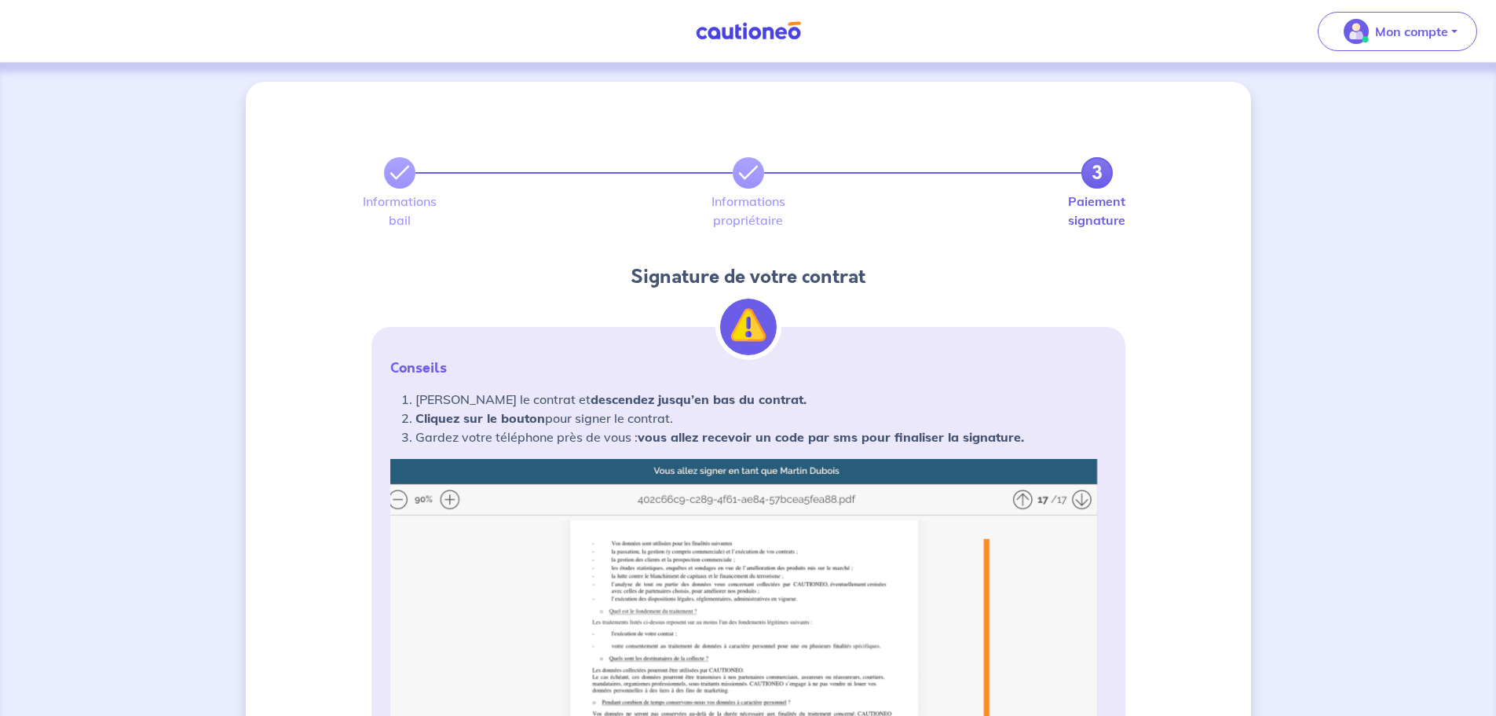
click at [854, 278] on h4 "Signature de votre contrat" at bounding box center [749, 276] width 754 height 25
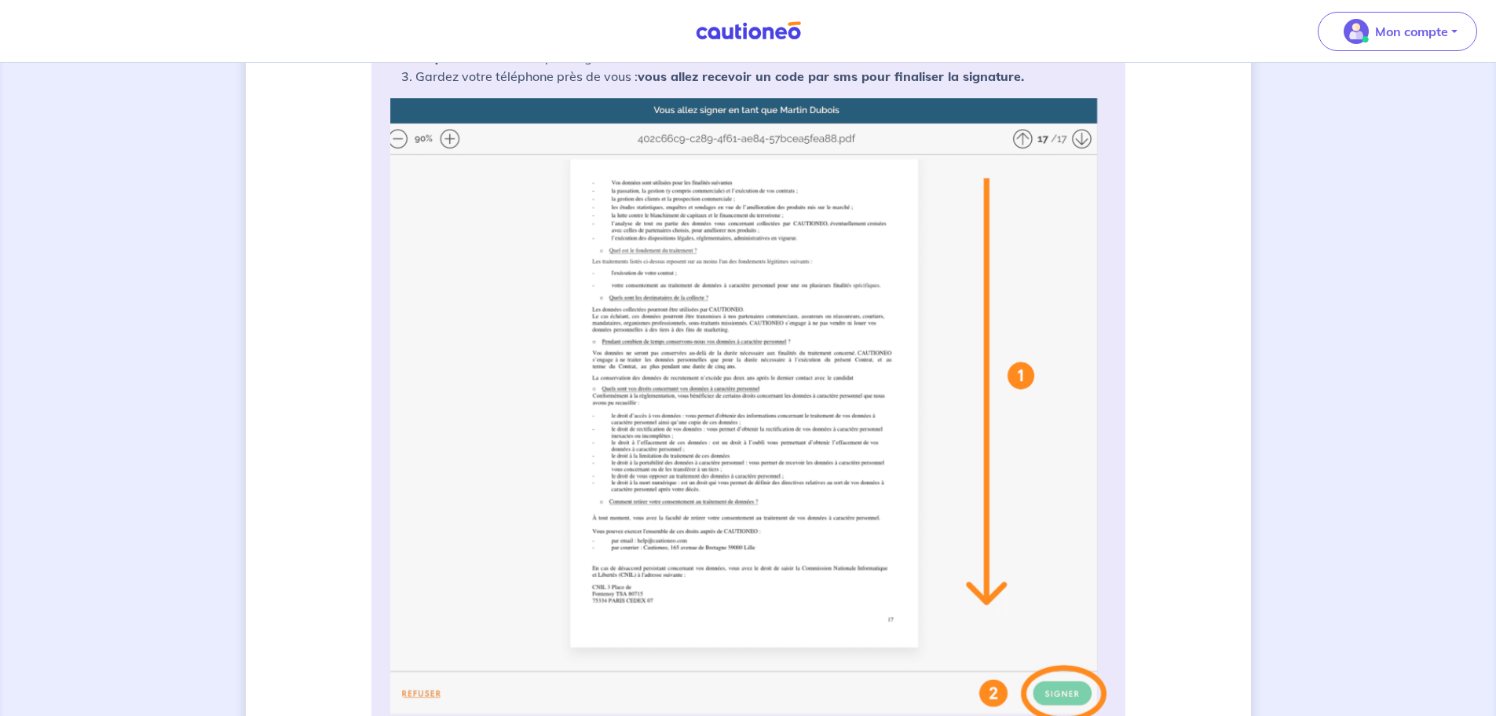
scroll to position [393, 0]
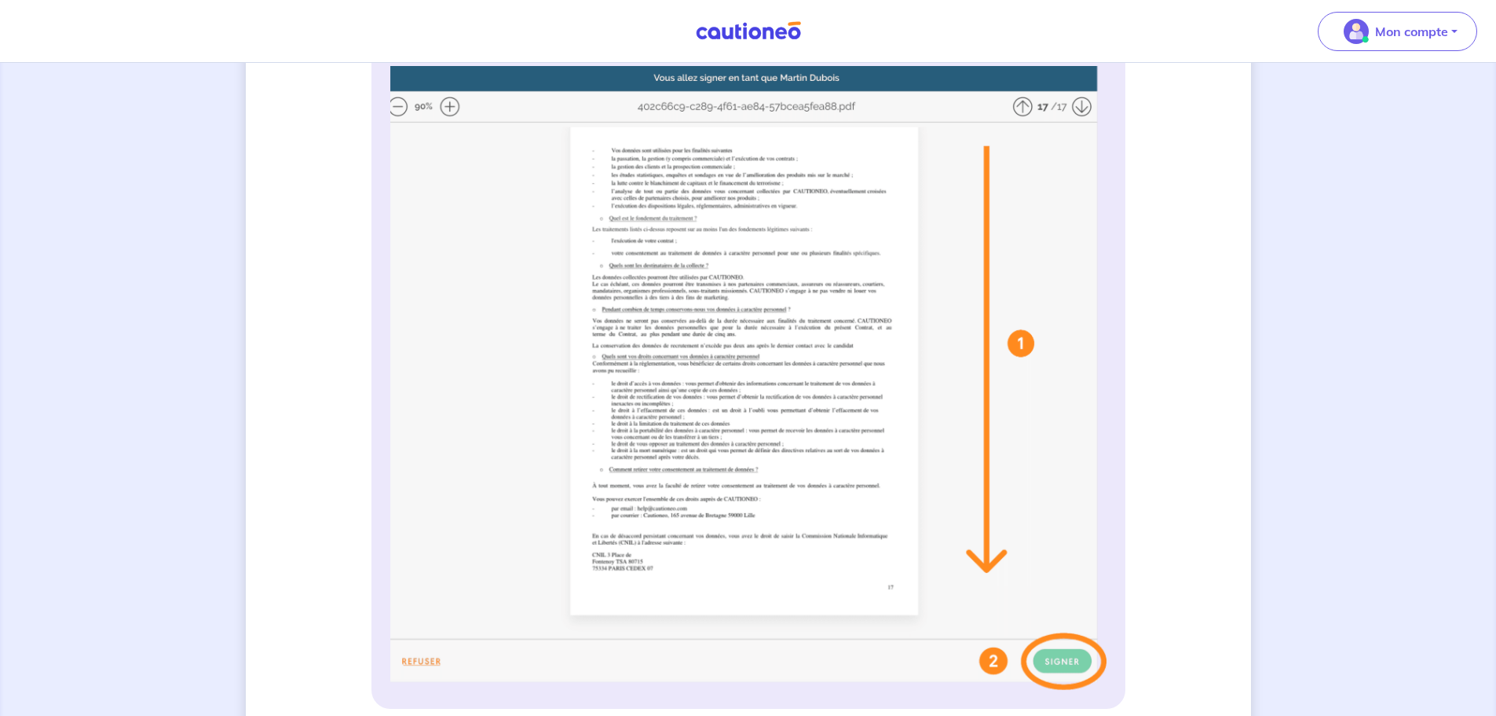
click at [1016, 338] on img at bounding box center [748, 378] width 716 height 624
click at [985, 552] on img at bounding box center [748, 378] width 716 height 624
click at [990, 661] on img at bounding box center [748, 378] width 716 height 624
click at [1042, 654] on img at bounding box center [748, 378] width 716 height 624
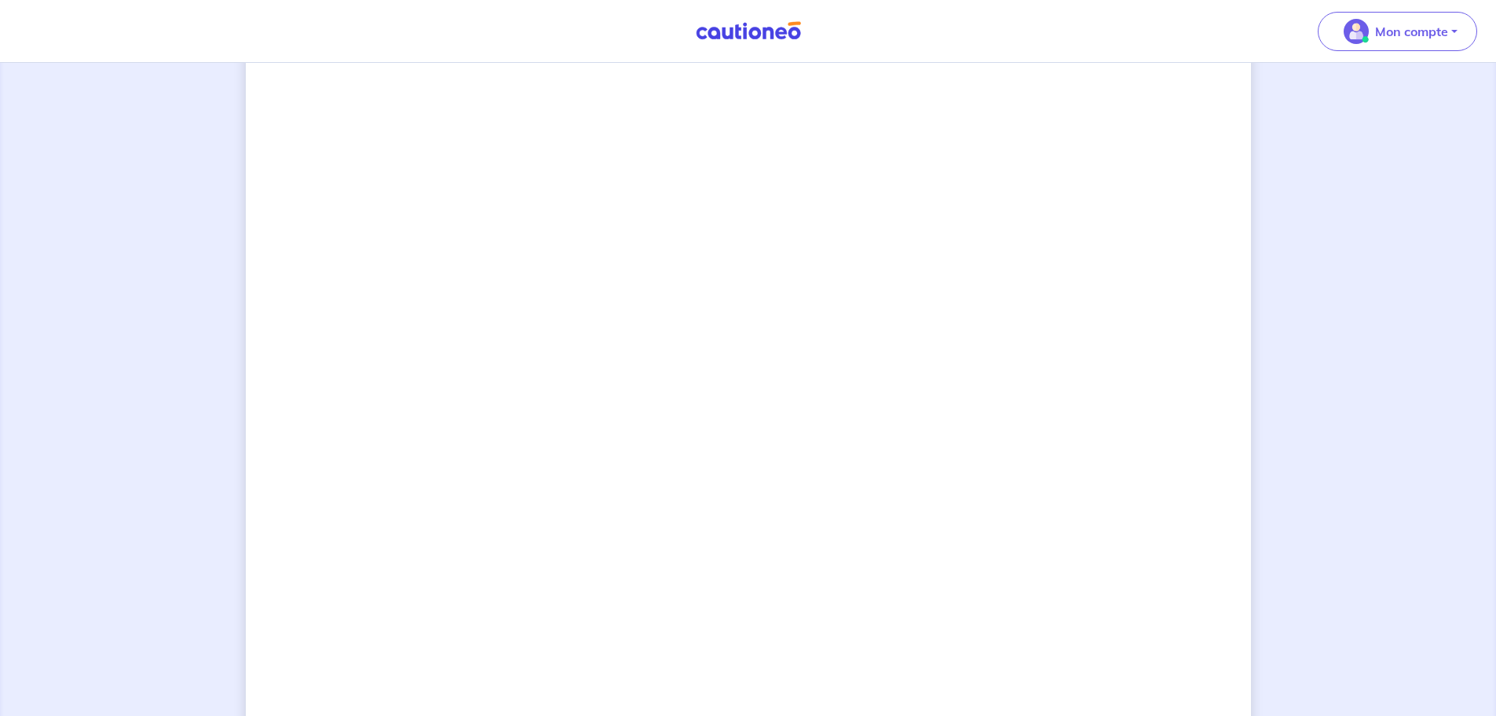
scroll to position [1094, 0]
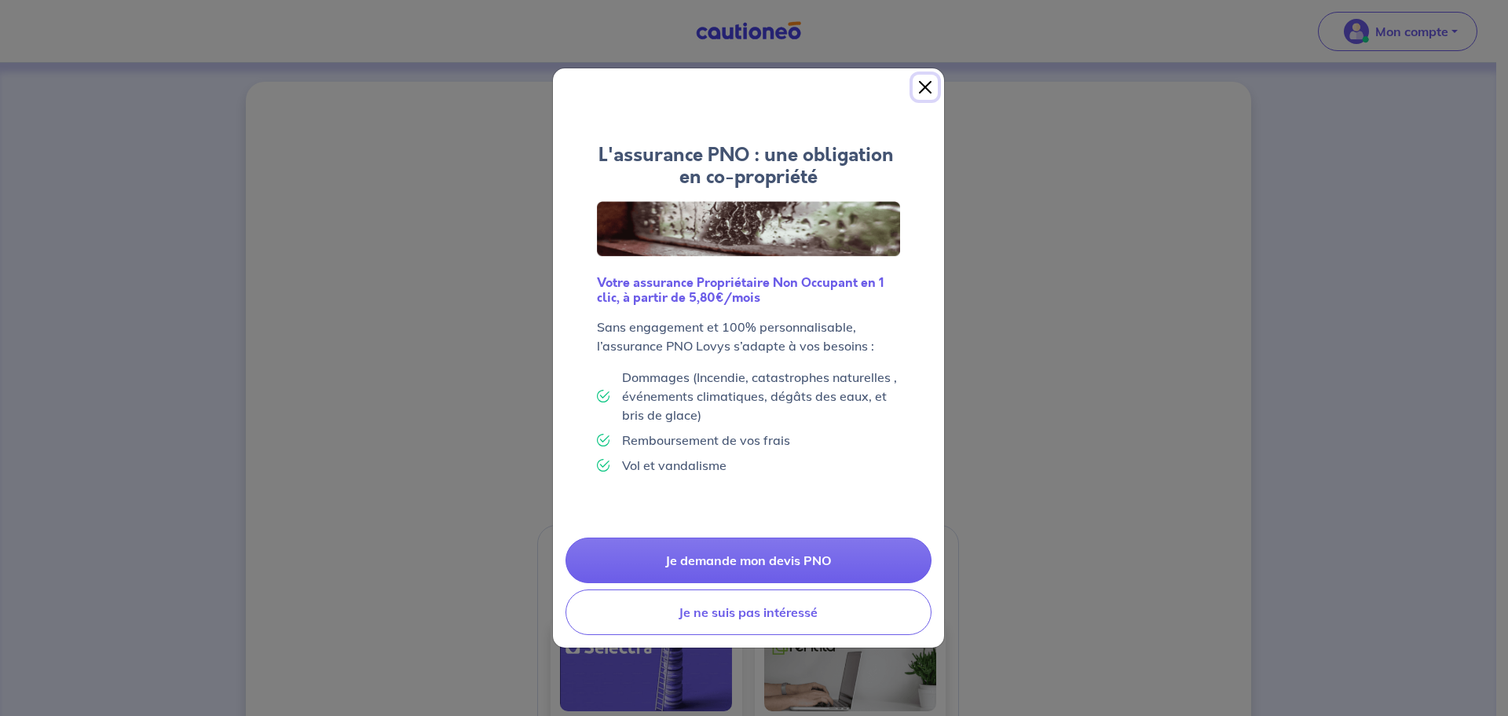
click at [933, 80] on button "Close" at bounding box center [925, 87] width 25 height 25
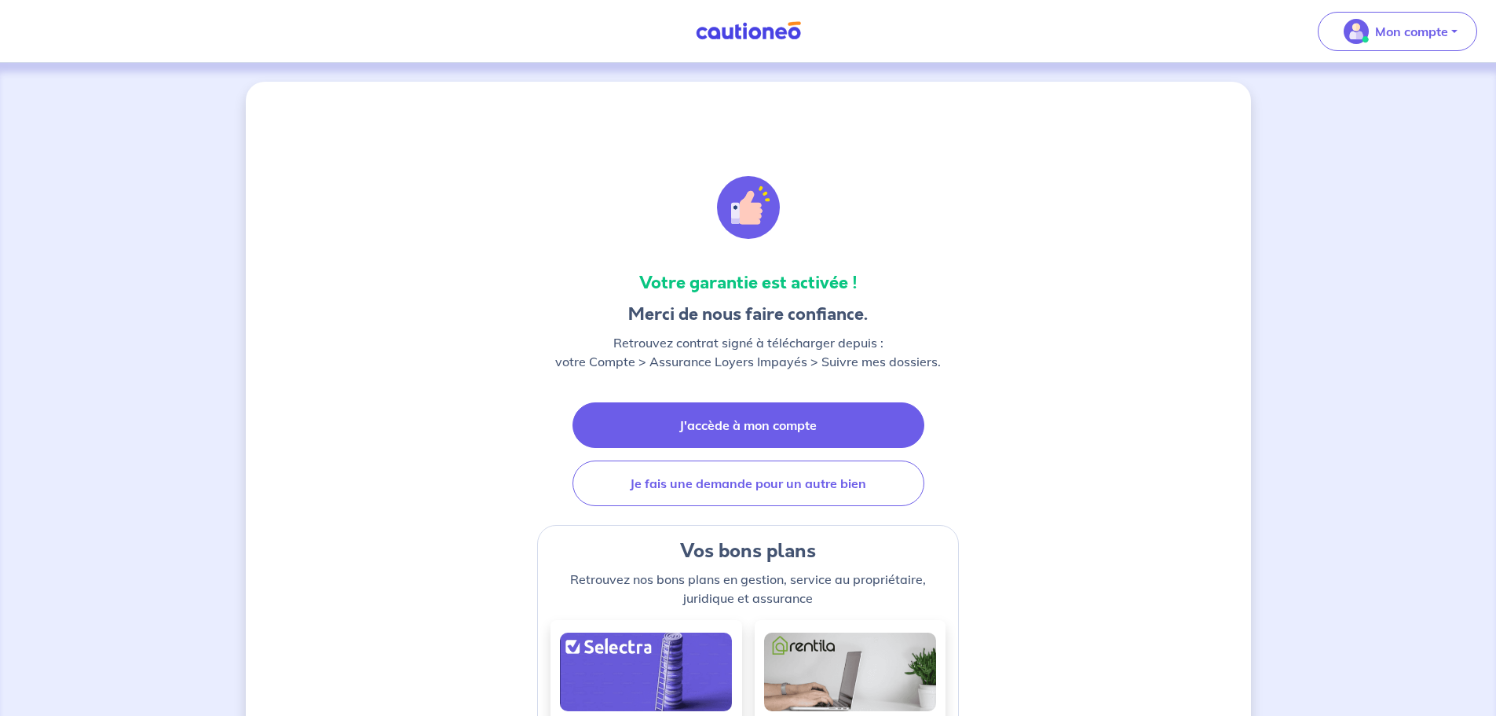
click at [842, 429] on link "J'accède à mon compte" at bounding box center [749, 425] width 352 height 46
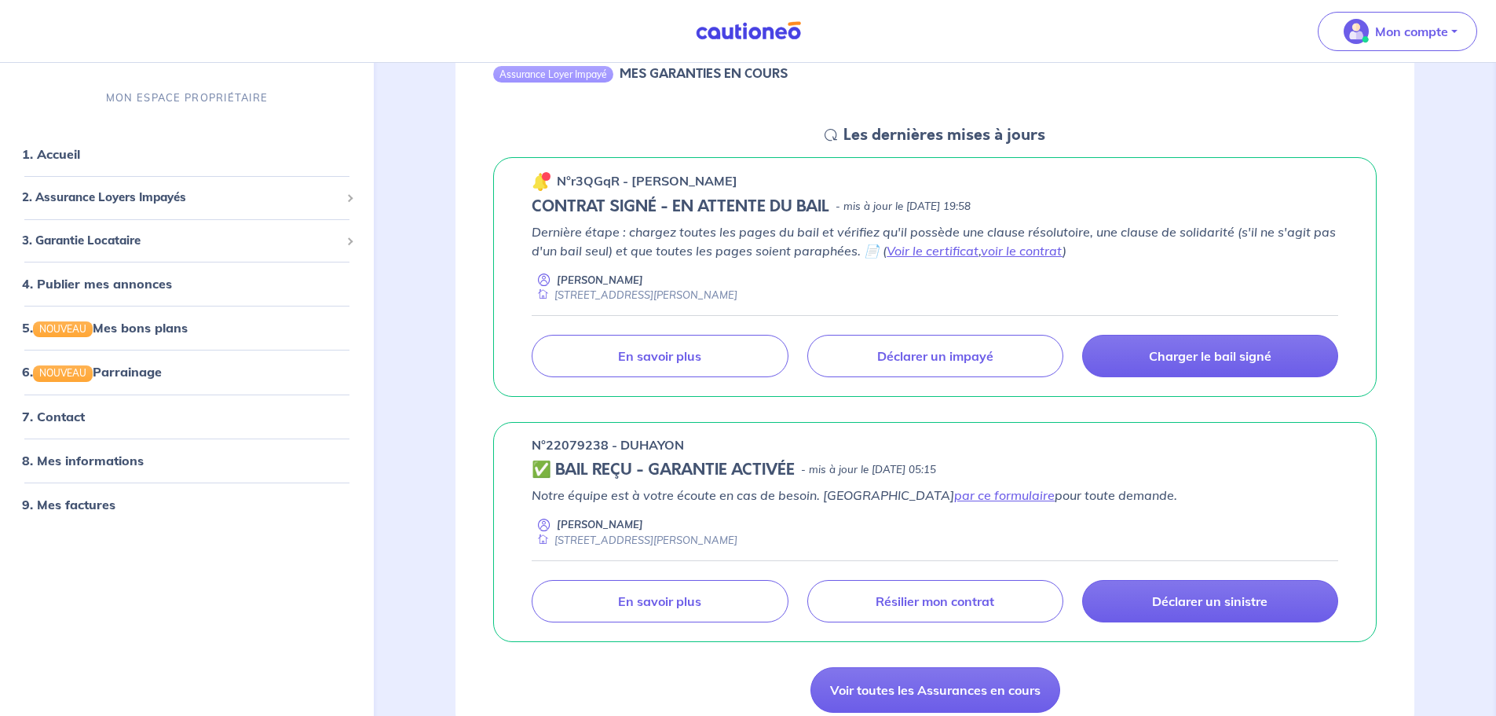
scroll to position [236, 0]
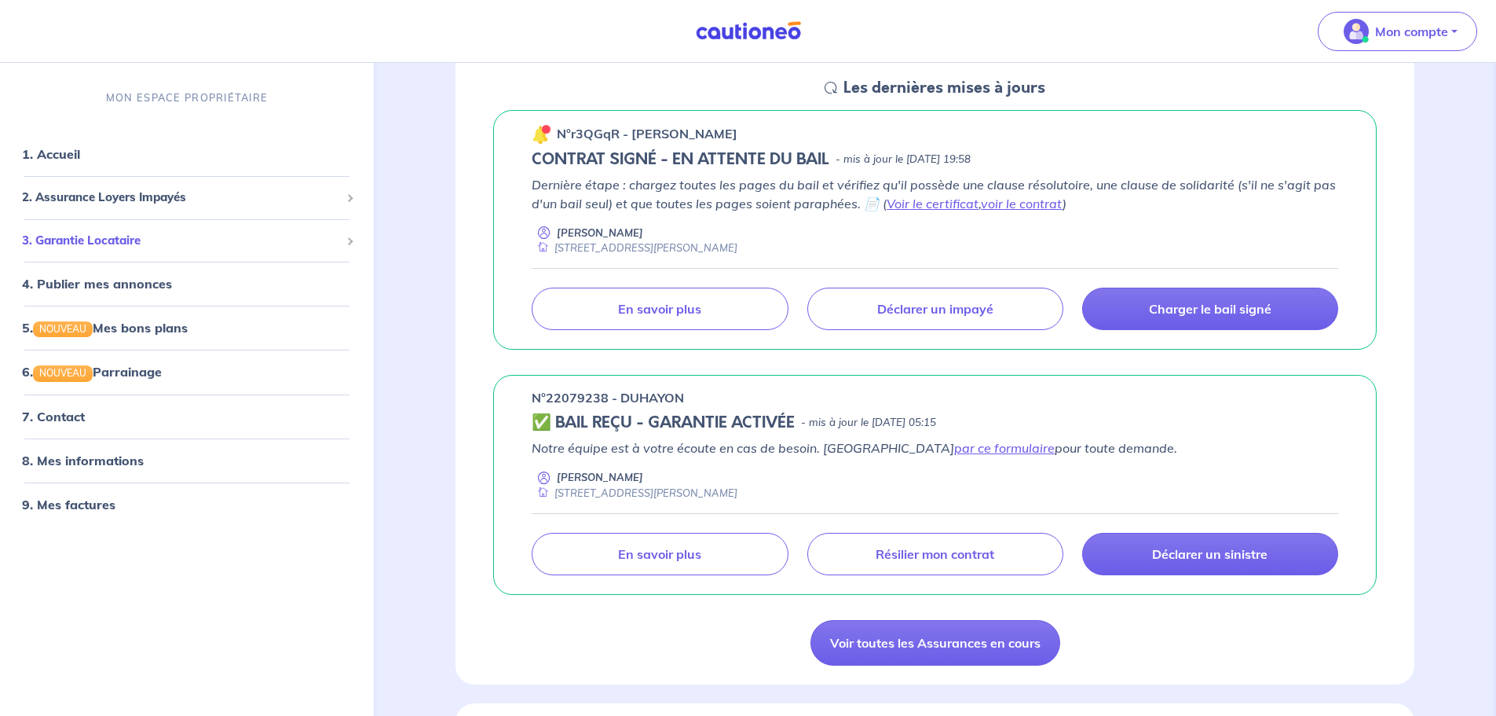
click at [125, 239] on span "3. Garantie Locataire" at bounding box center [181, 241] width 318 height 18
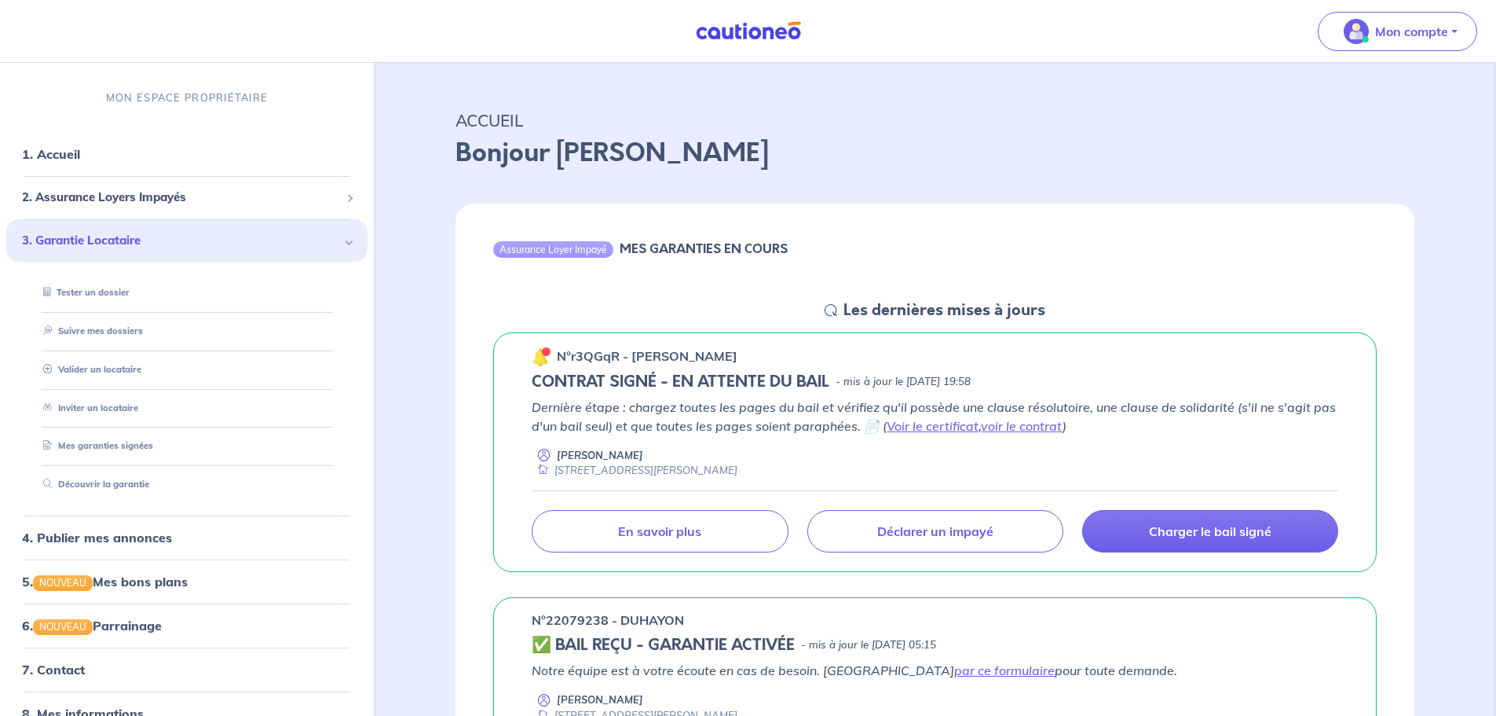
scroll to position [0, 0]
